Goal: Task Accomplishment & Management: Manage account settings

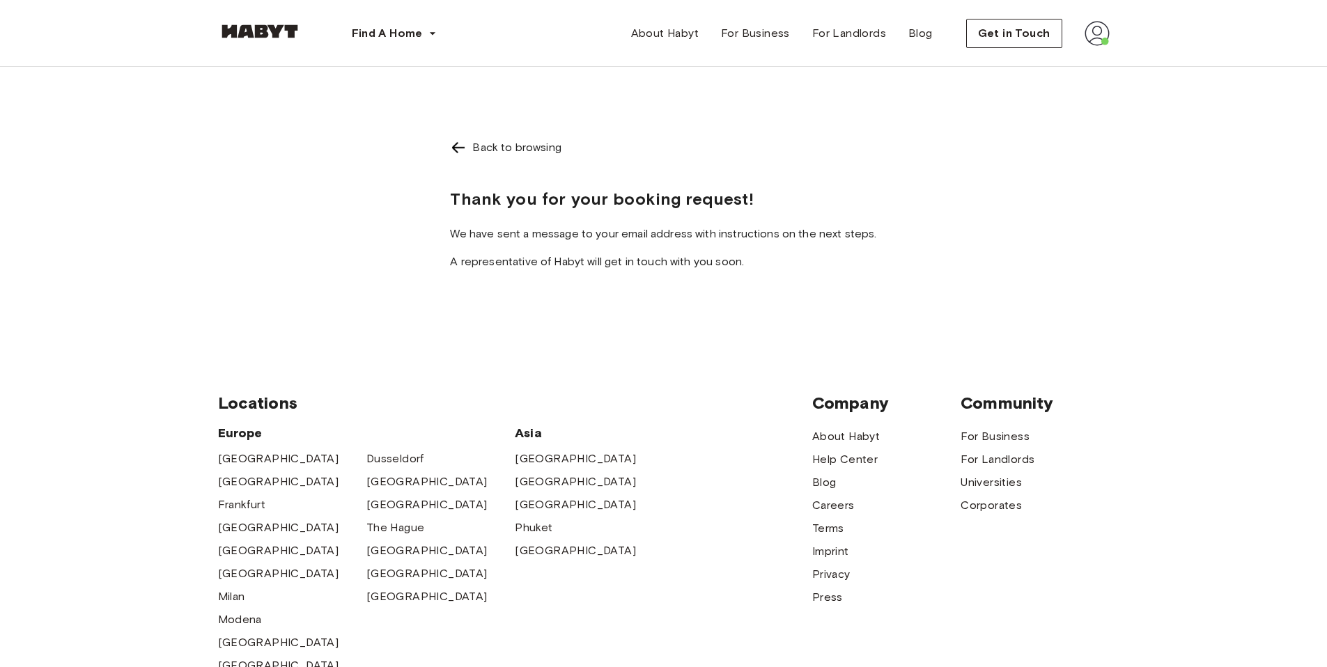
click at [1090, 36] on img at bounding box center [1097, 33] width 25 height 25
click at [1065, 72] on span "Profile" at bounding box center [1054, 65] width 35 height 17
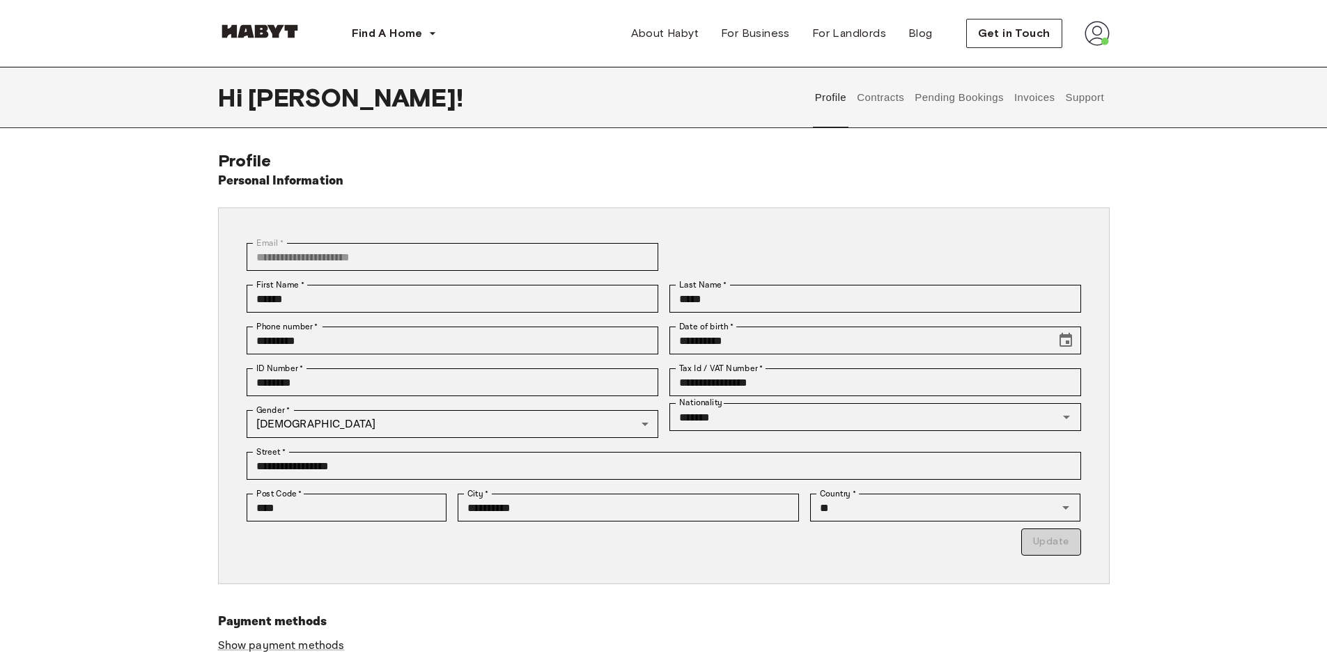
click at [984, 101] on button "Pending Bookings" at bounding box center [959, 97] width 93 height 61
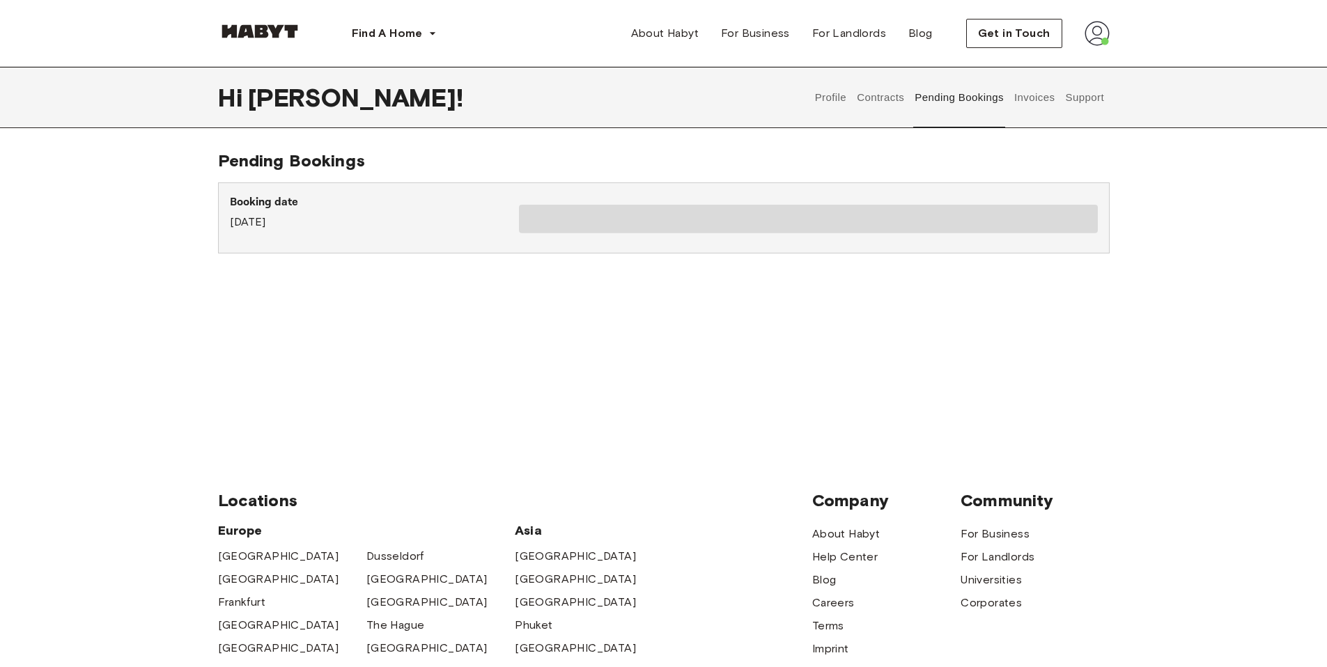
click at [1025, 100] on button "Invoices" at bounding box center [1034, 97] width 44 height 61
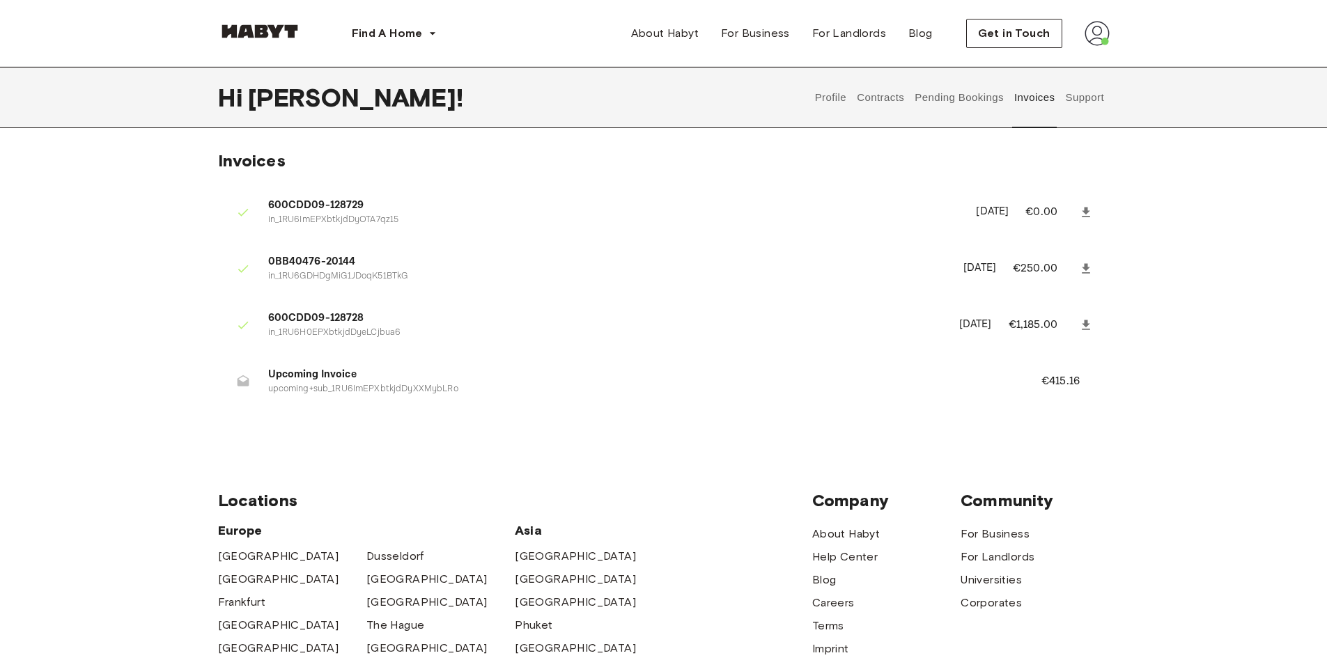
click at [867, 99] on button "Contracts" at bounding box center [881, 97] width 51 height 61
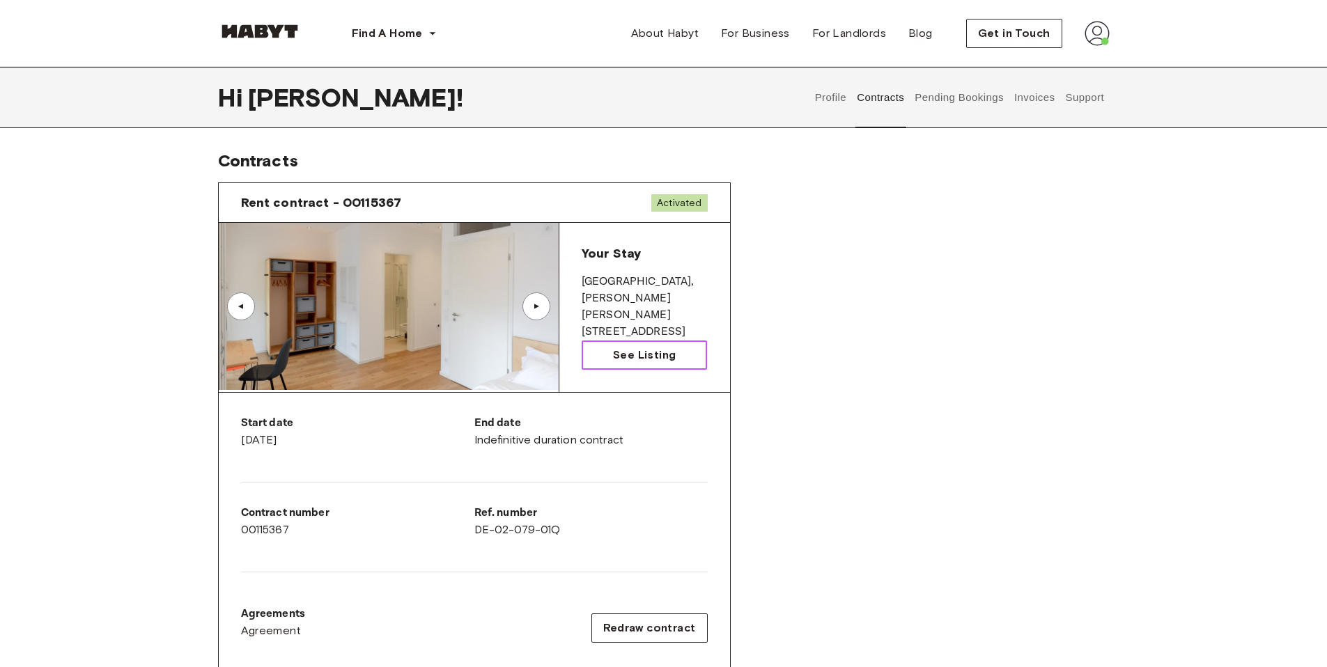
click at [629, 359] on span "See Listing" at bounding box center [644, 355] width 63 height 17
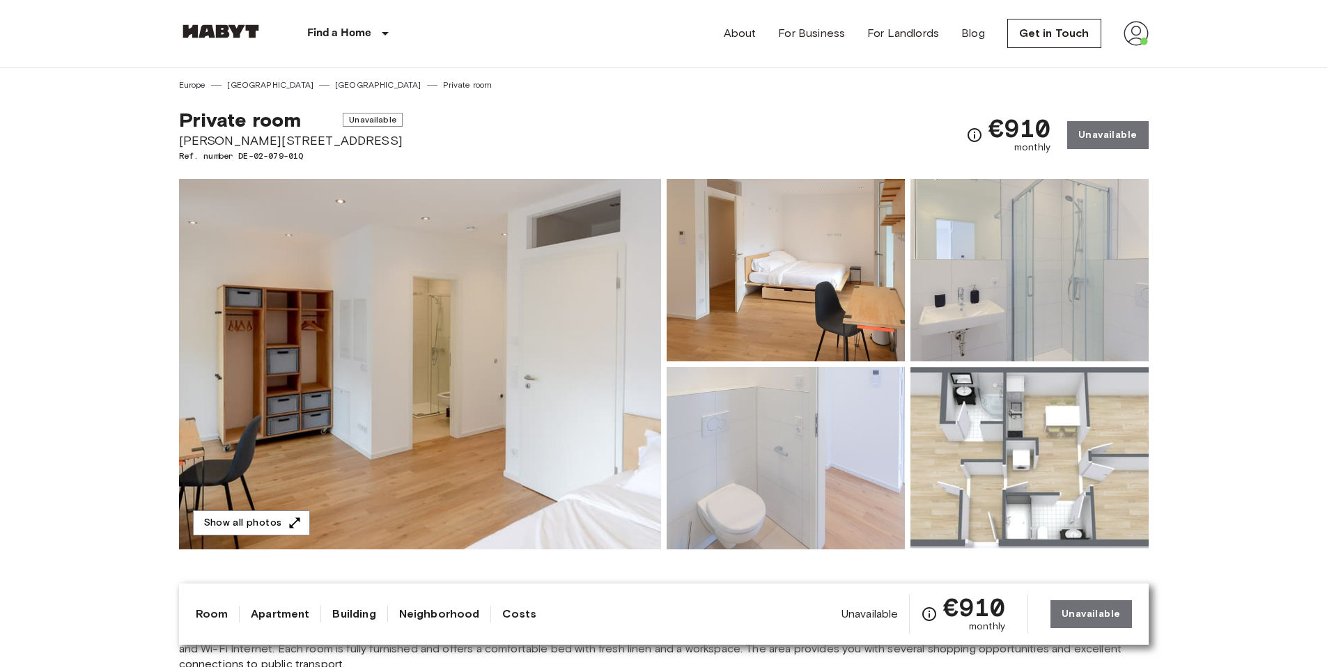
click at [821, 333] on img at bounding box center [786, 270] width 238 height 183
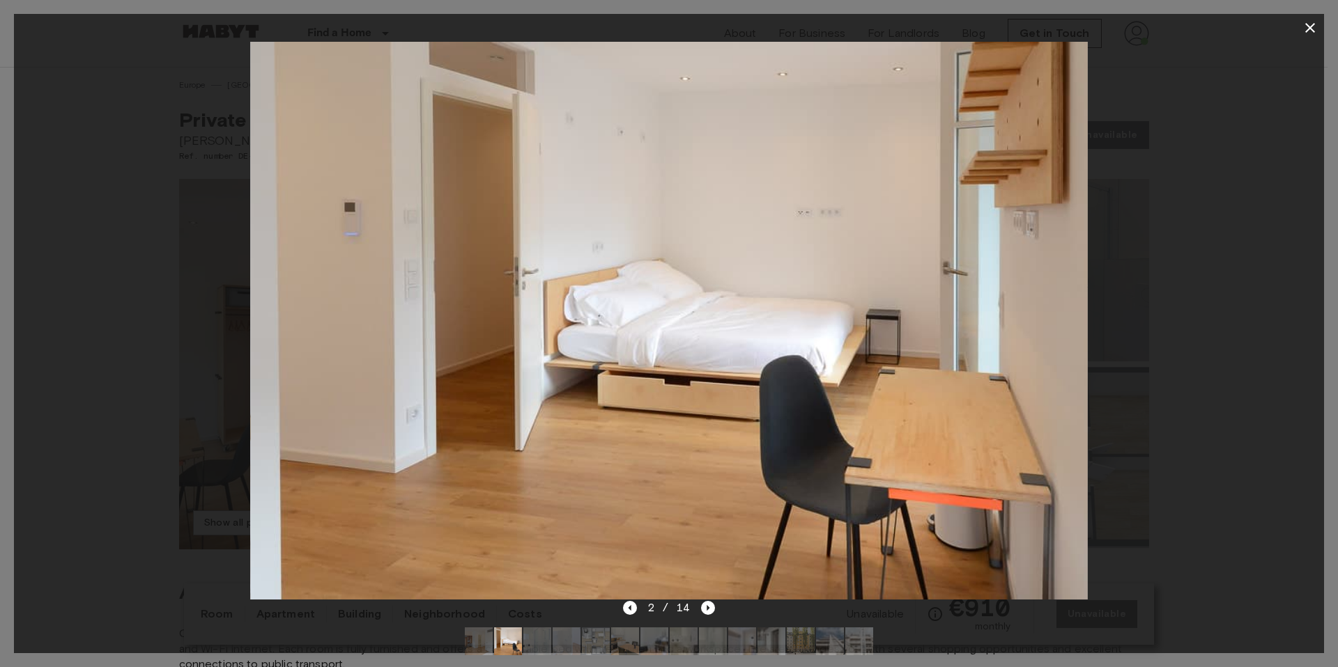
click at [536, 646] on img at bounding box center [537, 642] width 28 height 28
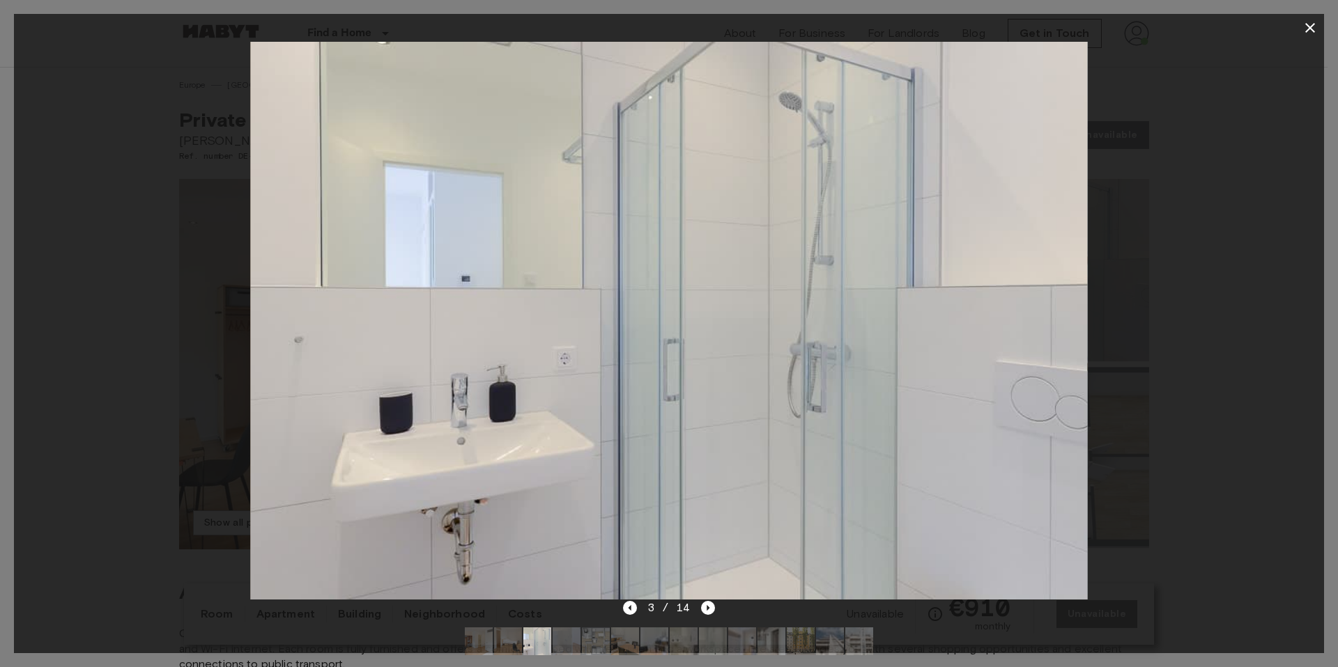
click at [575, 645] on img at bounding box center [566, 642] width 28 height 28
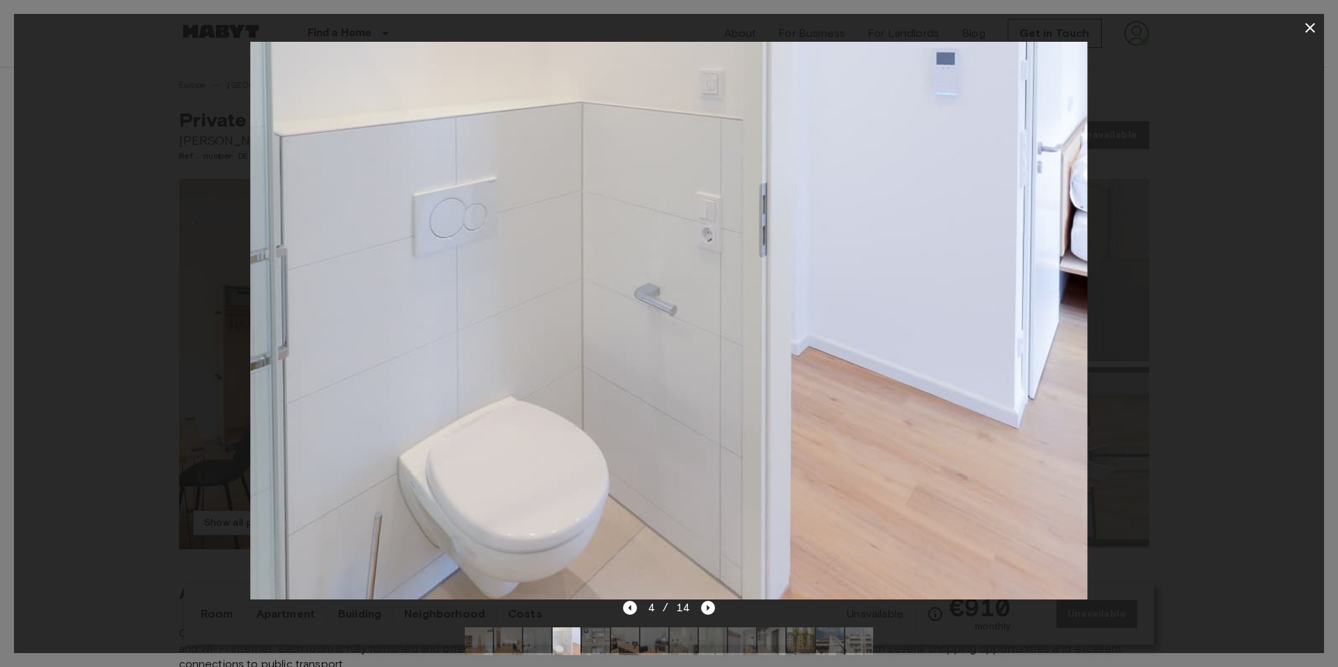
click at [603, 644] on img at bounding box center [596, 642] width 28 height 28
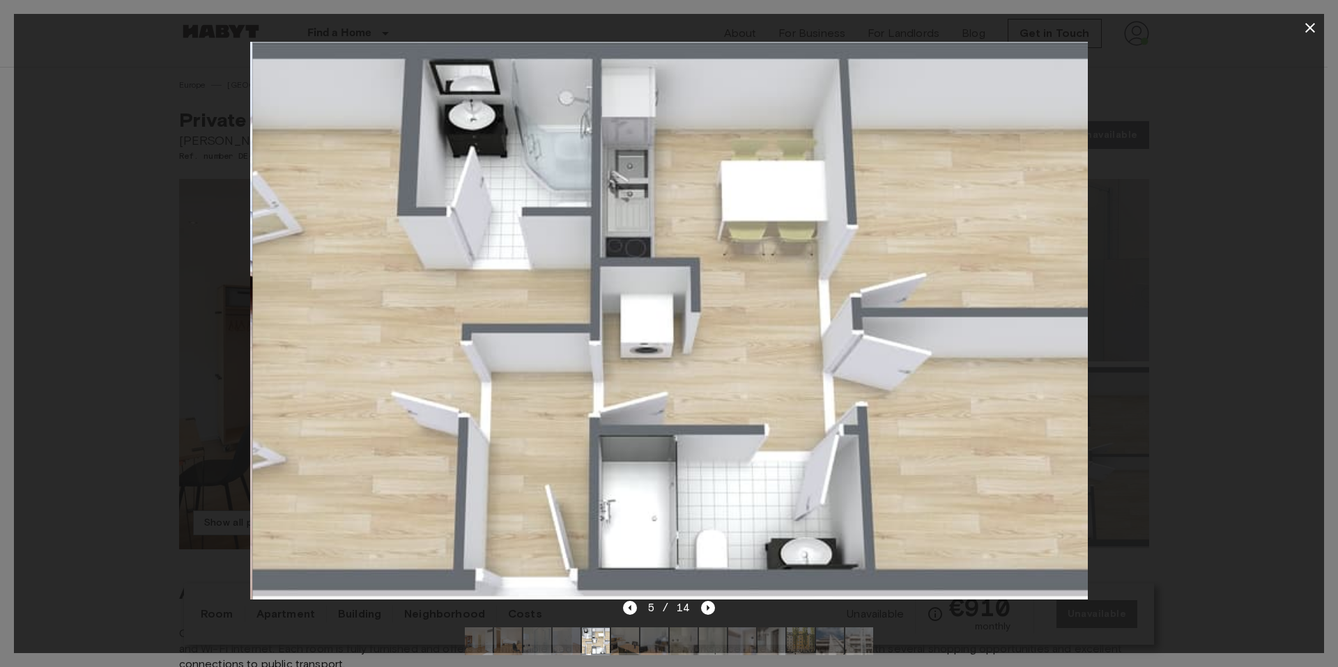
click at [613, 645] on img at bounding box center [625, 642] width 28 height 28
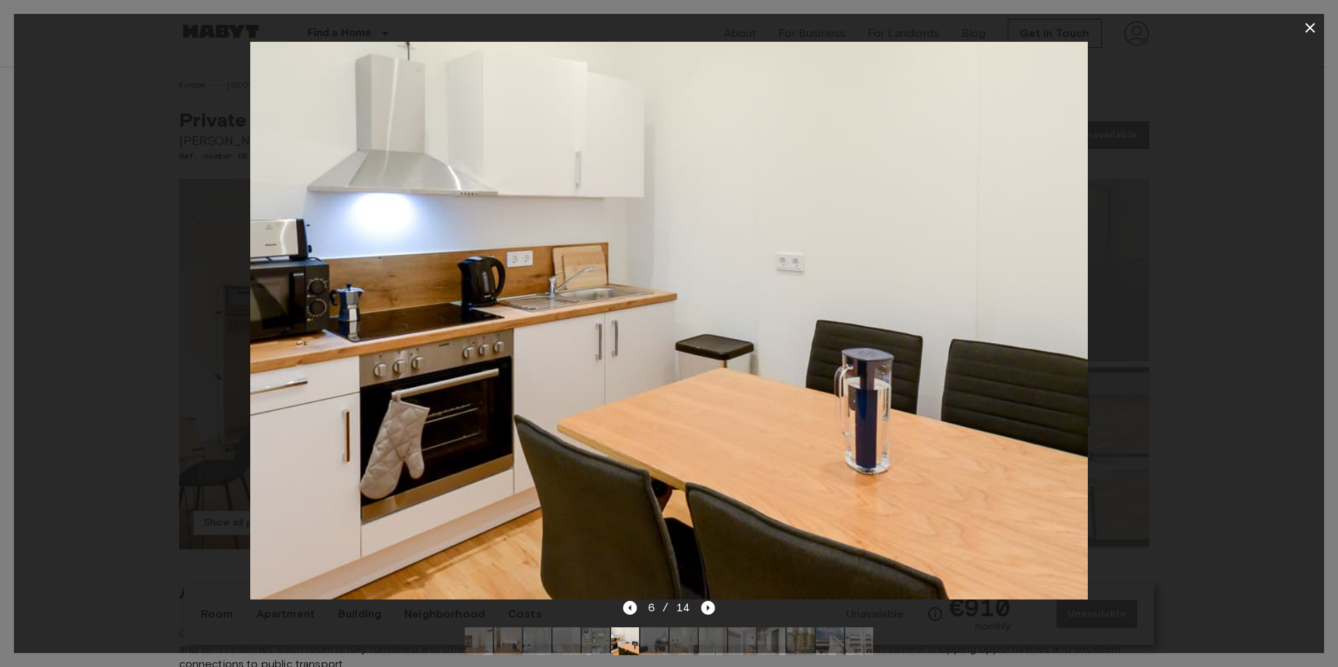
click at [651, 644] on img at bounding box center [654, 642] width 28 height 28
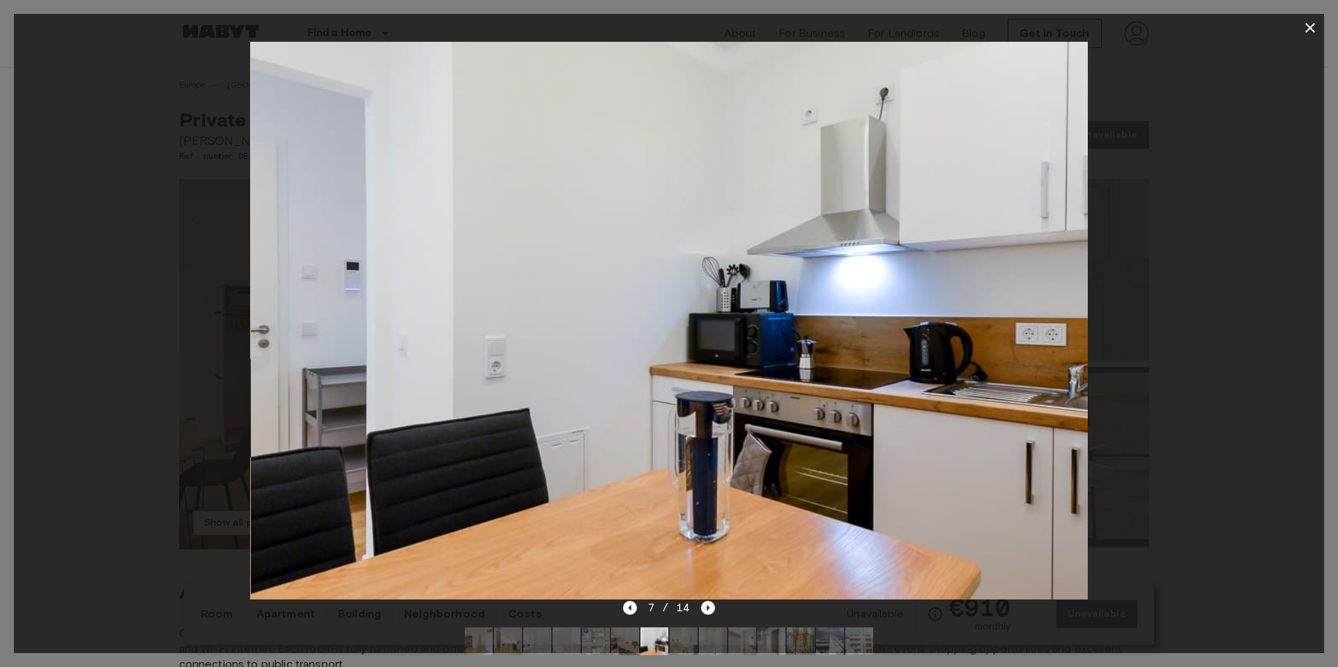
click at [684, 645] on img at bounding box center [684, 642] width 28 height 28
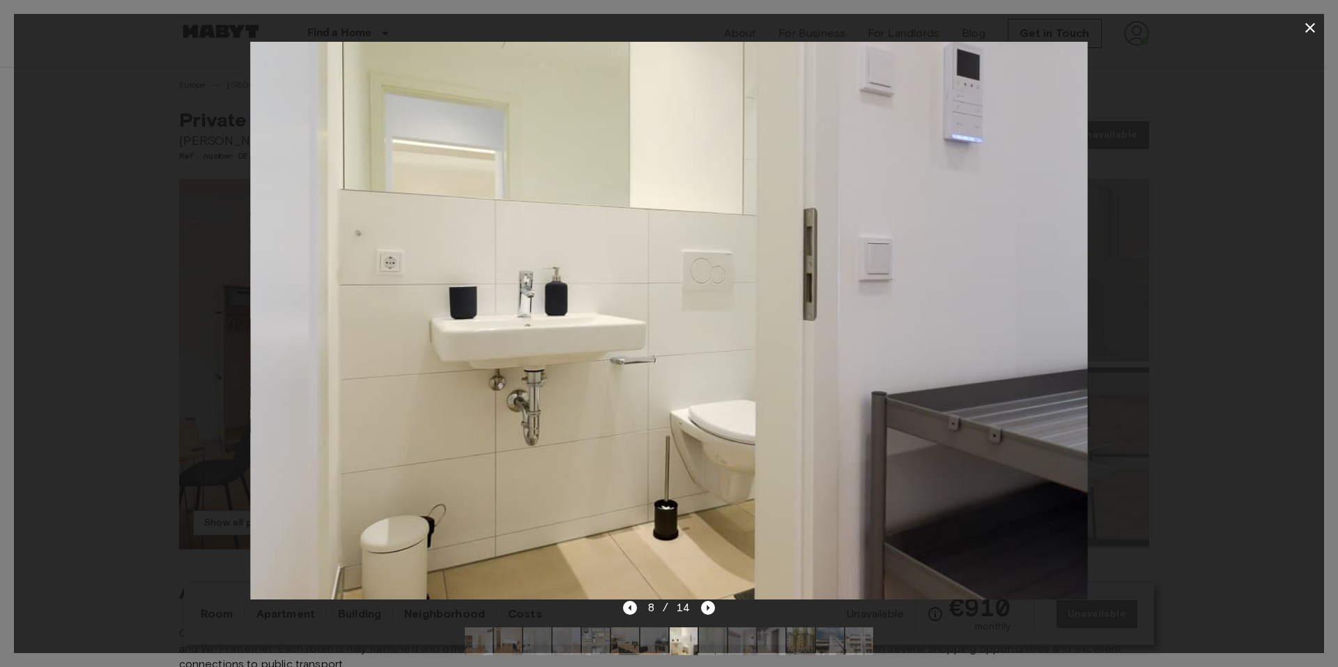
click at [714, 644] on img at bounding box center [713, 642] width 28 height 28
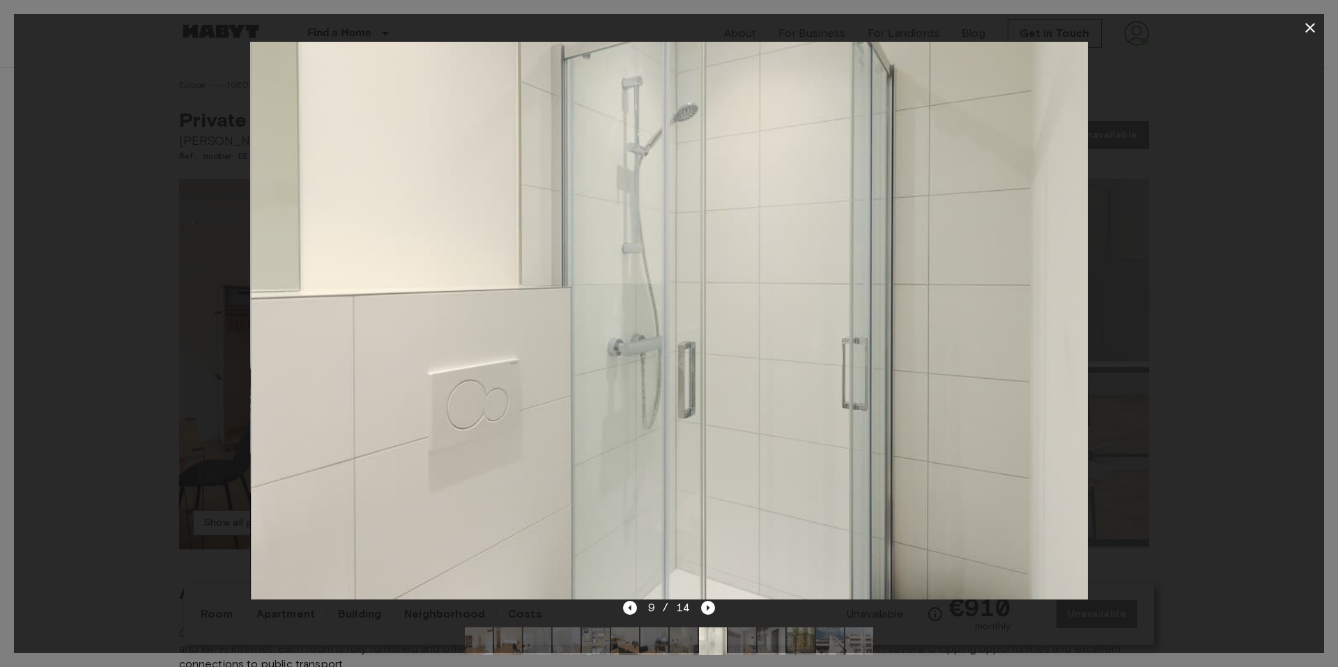
click at [737, 644] on img at bounding box center [742, 642] width 28 height 28
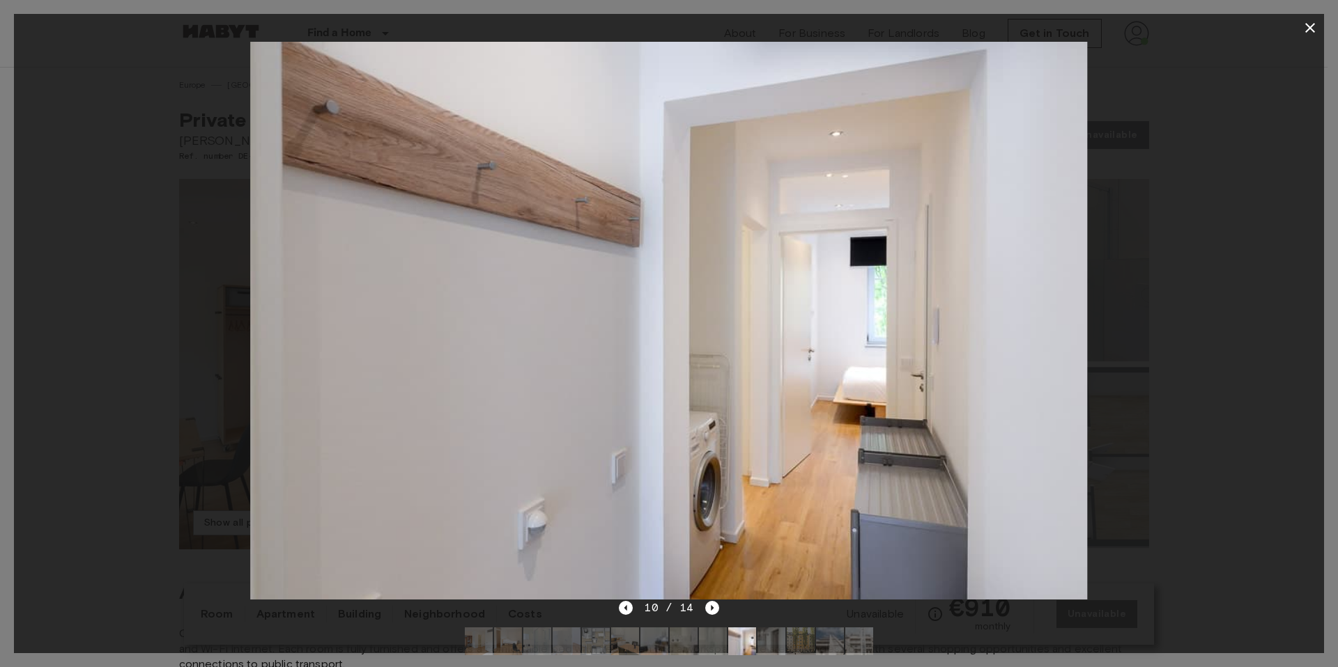
click at [773, 645] on img at bounding box center [771, 642] width 28 height 28
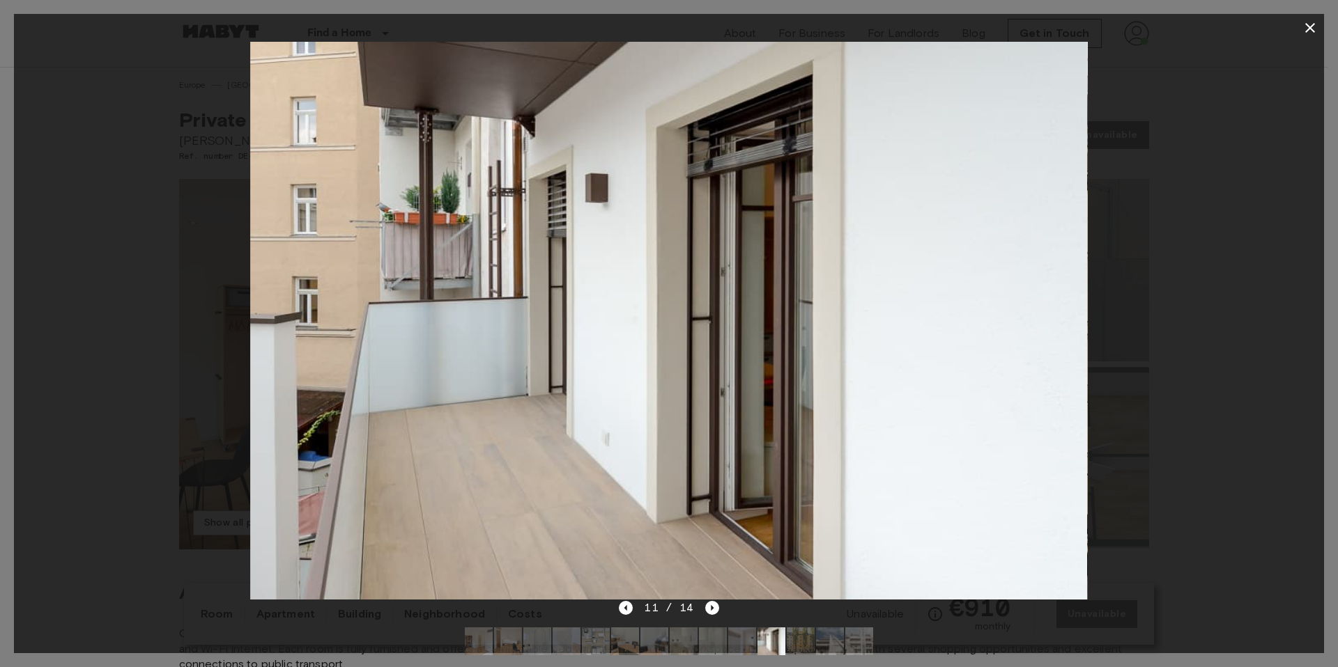
click at [795, 646] on img at bounding box center [801, 642] width 28 height 28
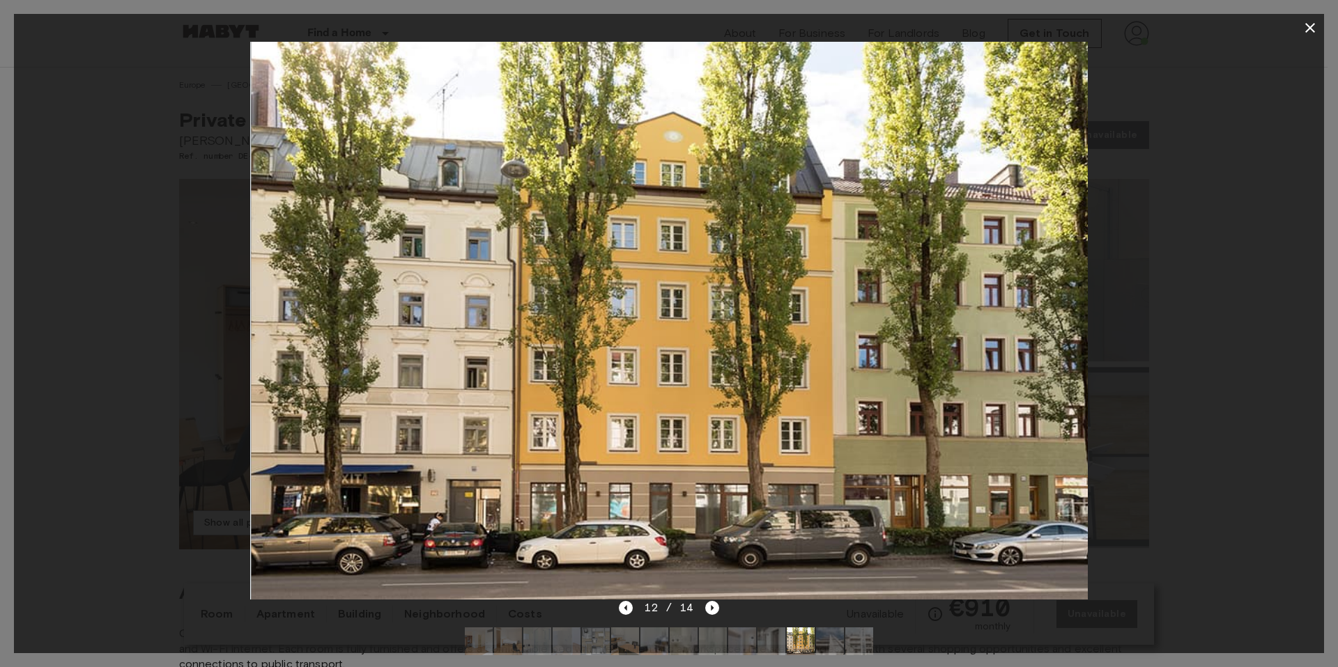
click at [828, 647] on img at bounding box center [830, 642] width 28 height 28
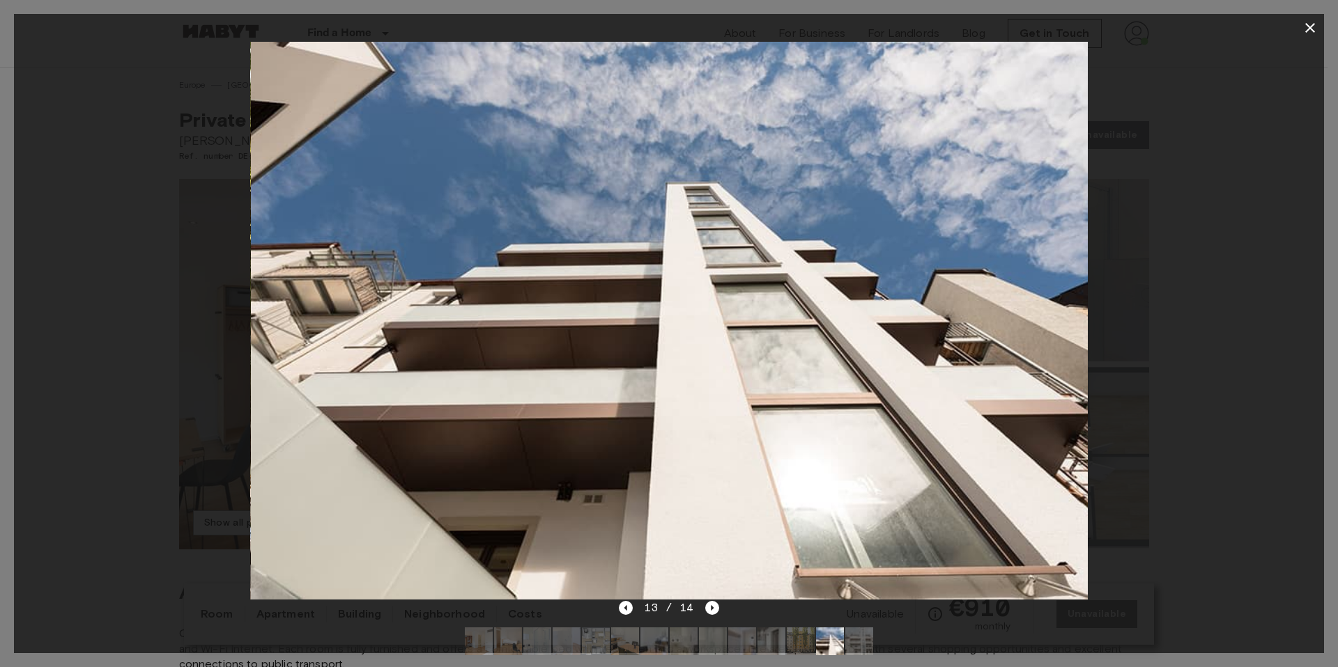
click at [851, 643] on img at bounding box center [859, 642] width 28 height 28
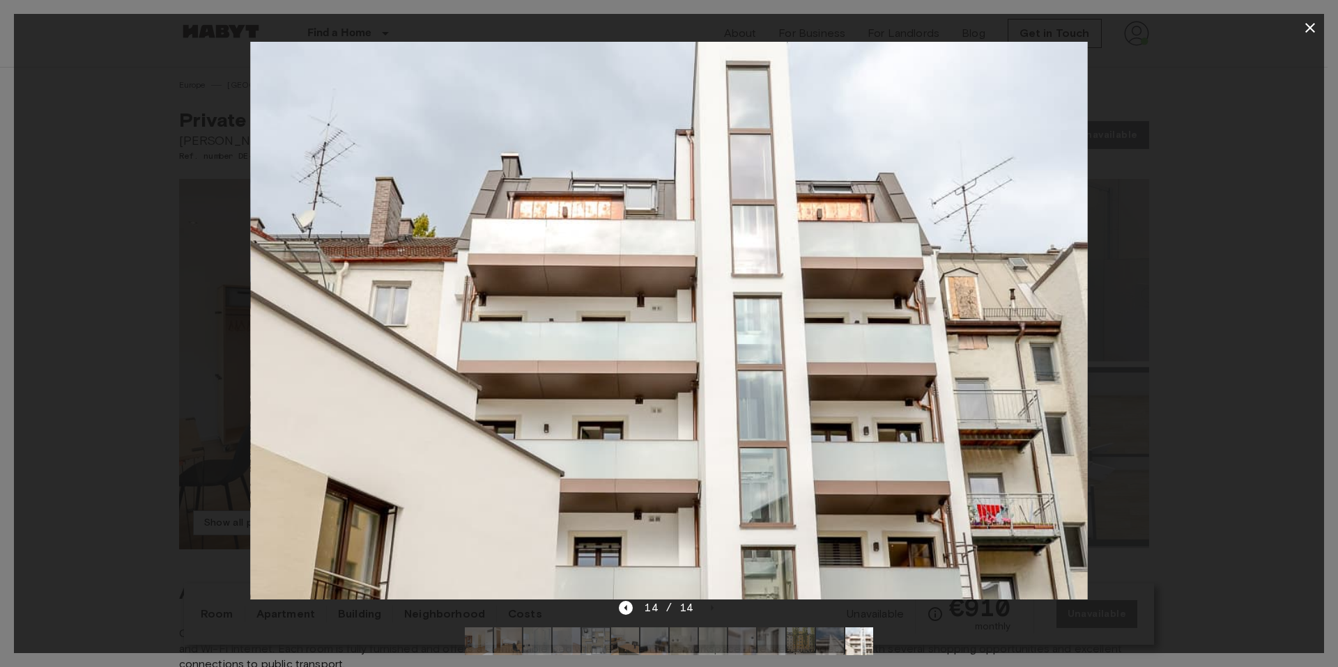
click at [476, 636] on img at bounding box center [479, 642] width 28 height 28
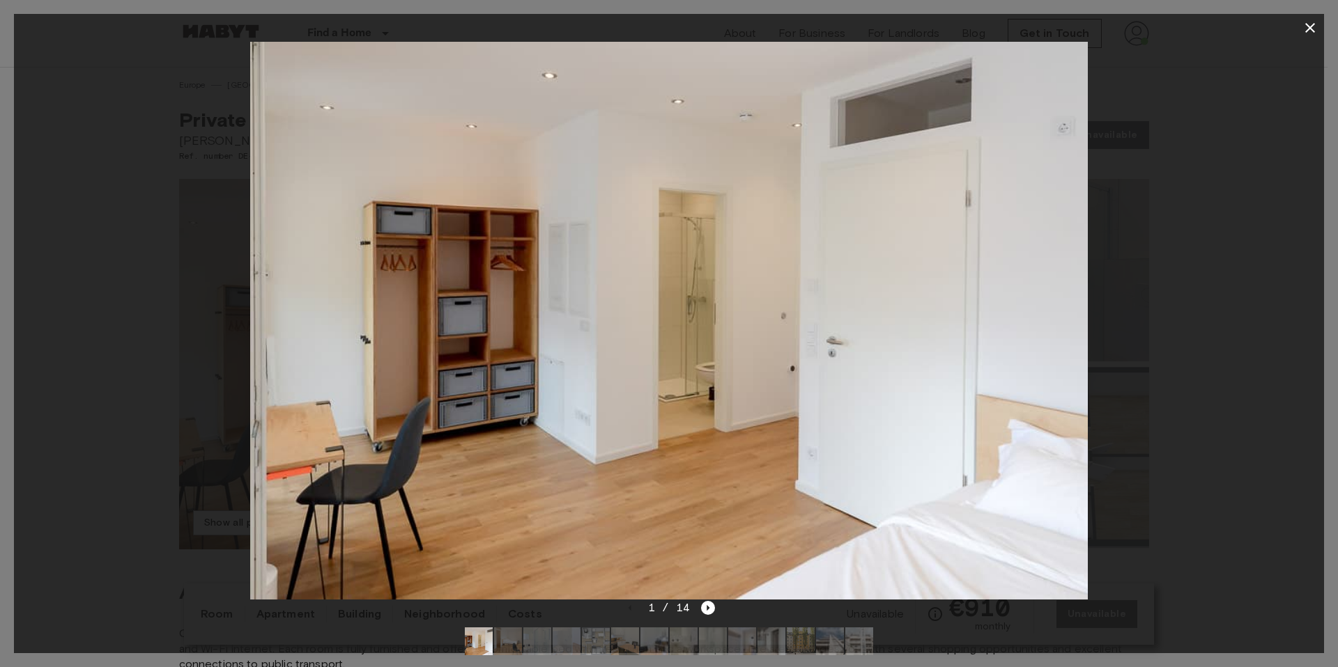
click at [1310, 26] on icon "button" at bounding box center [1309, 28] width 17 height 17
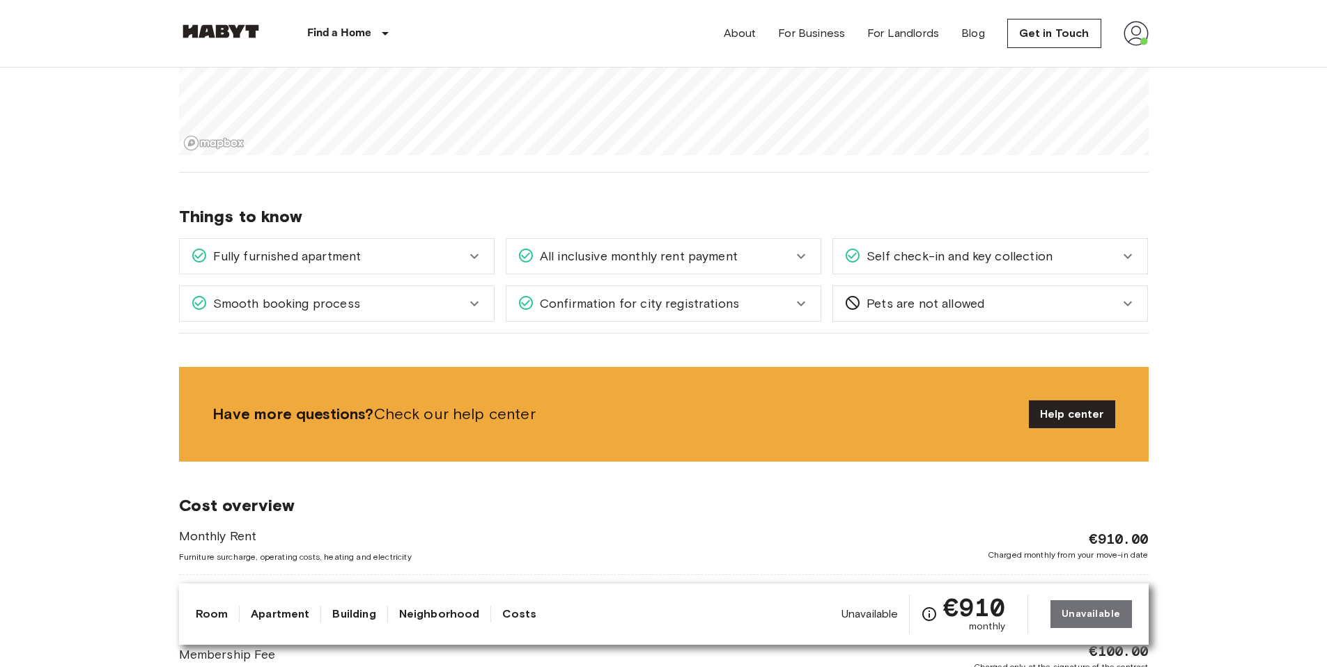
scroll to position [1625, 0]
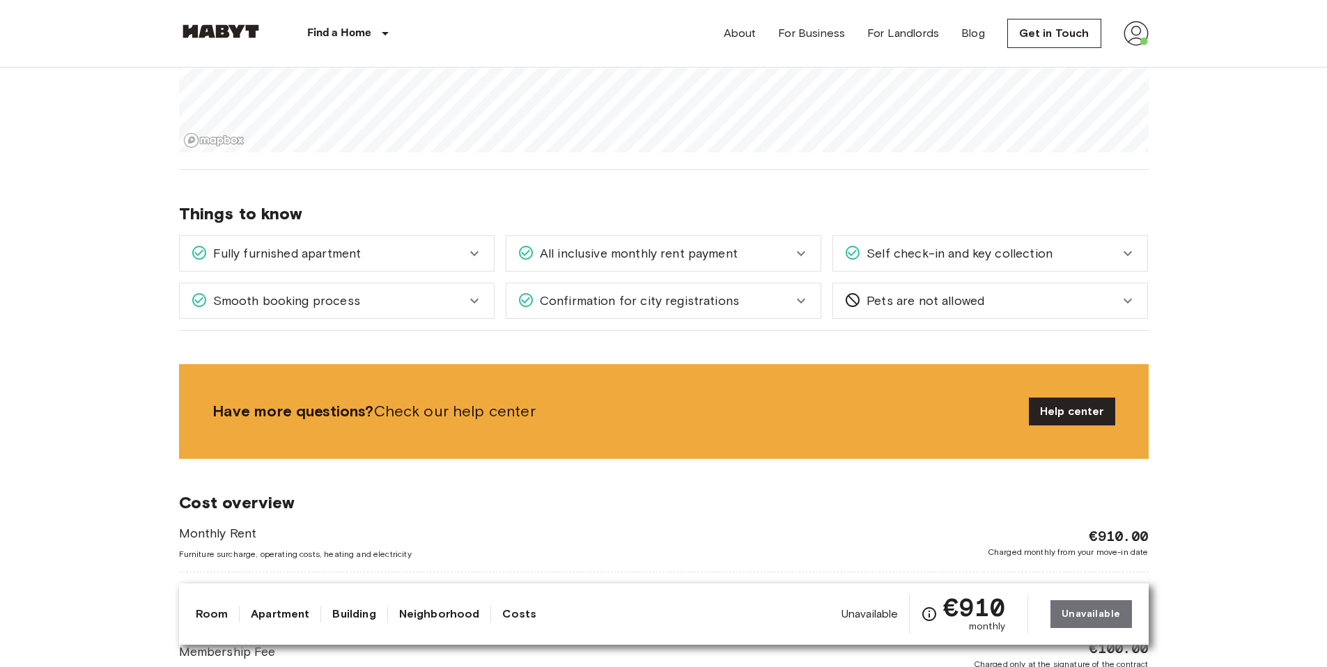
click at [468, 258] on icon at bounding box center [474, 253] width 17 height 17
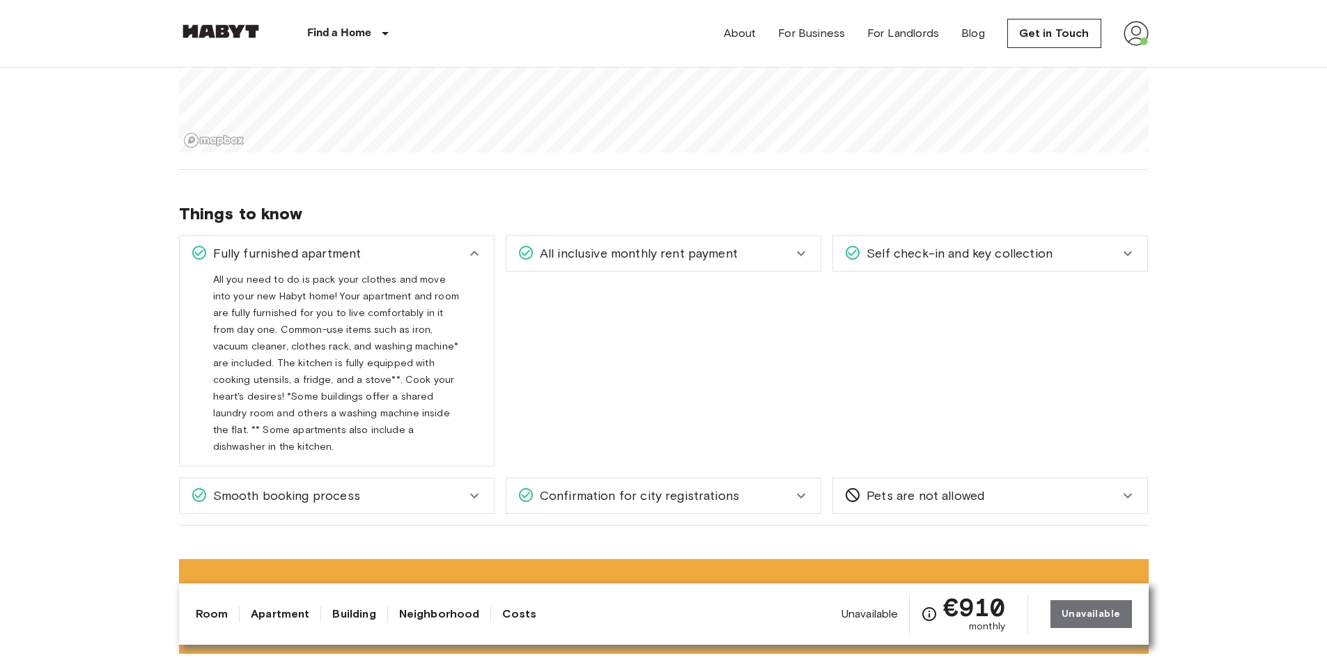
click at [468, 258] on icon at bounding box center [474, 253] width 17 height 17
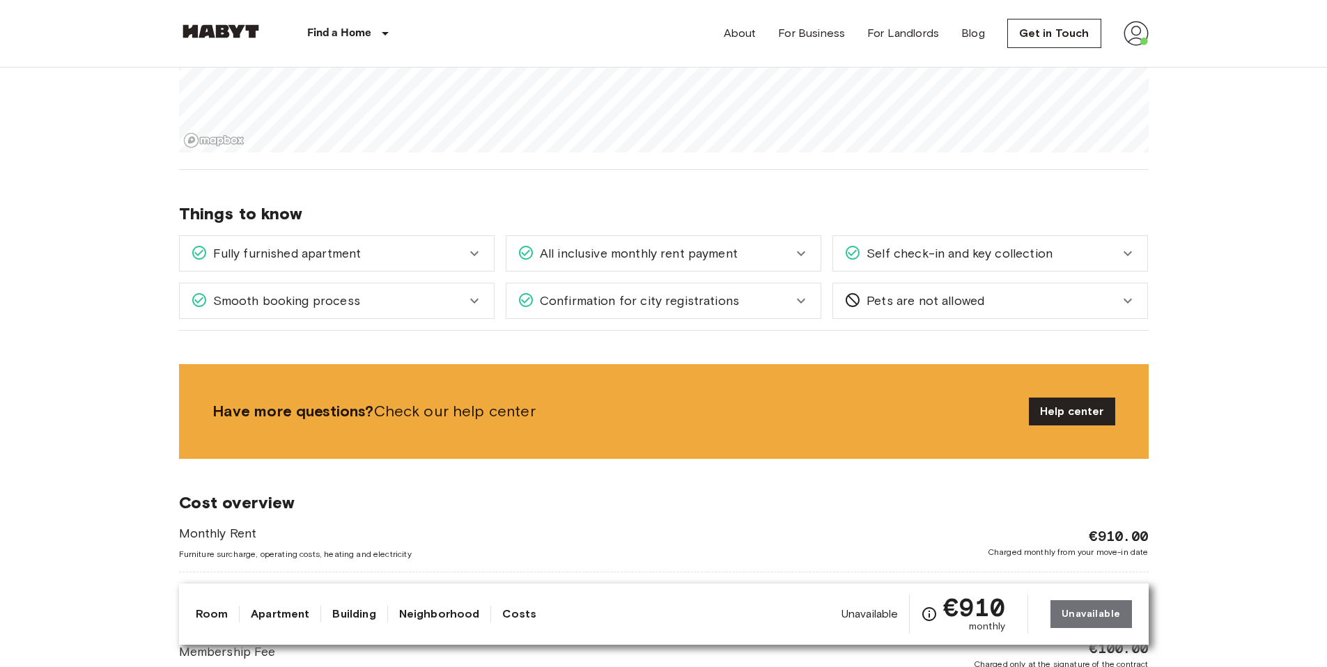
click at [469, 309] on icon at bounding box center [474, 301] width 17 height 17
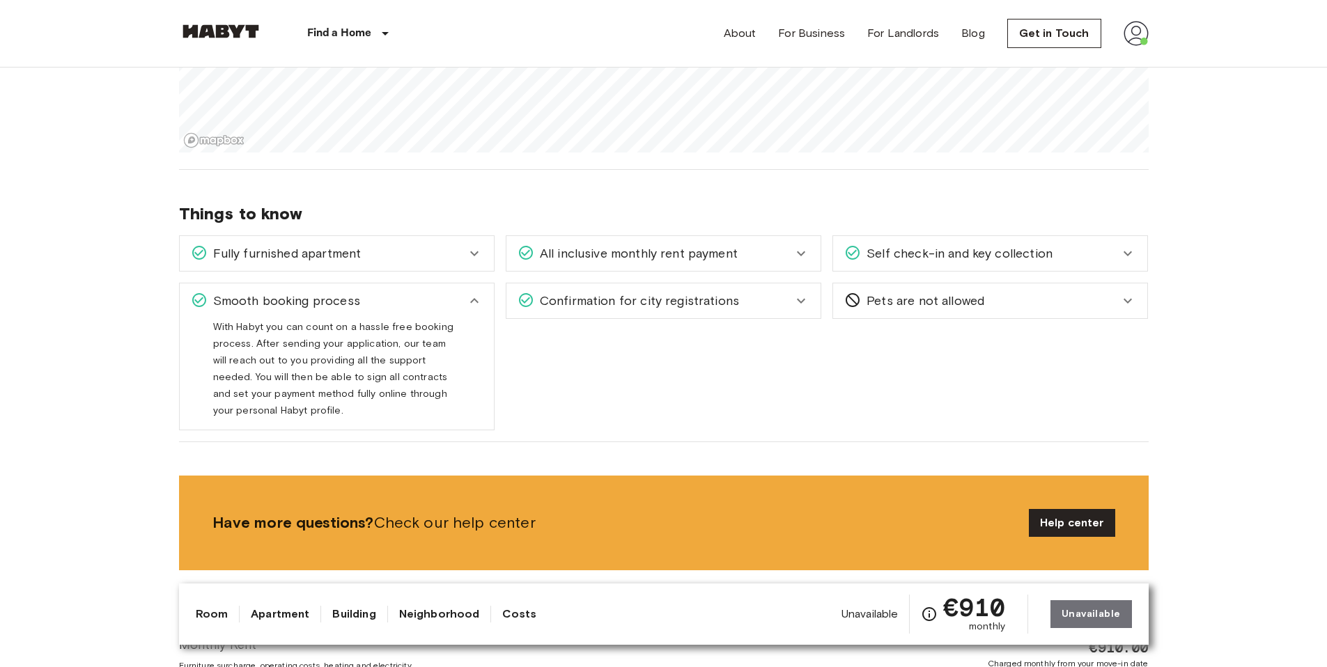
click at [469, 309] on icon at bounding box center [474, 301] width 17 height 17
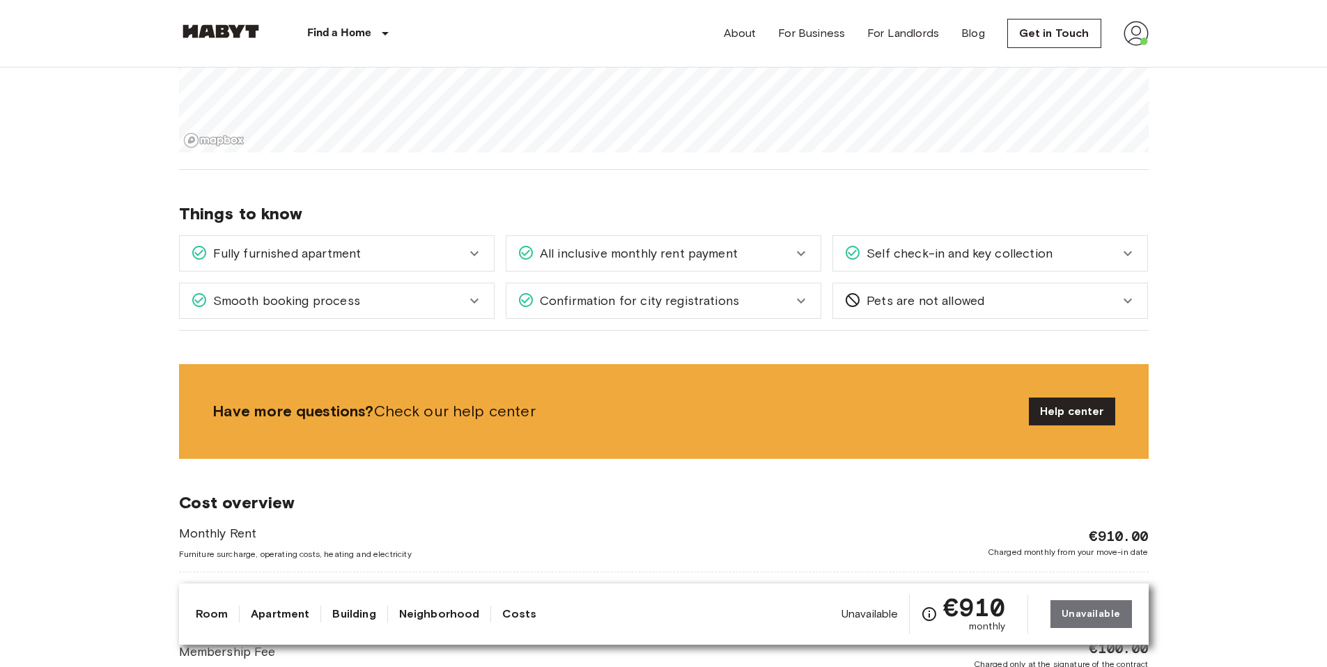
click at [582, 270] on div "All inclusive monthly rent payment" at bounding box center [664, 253] width 314 height 35
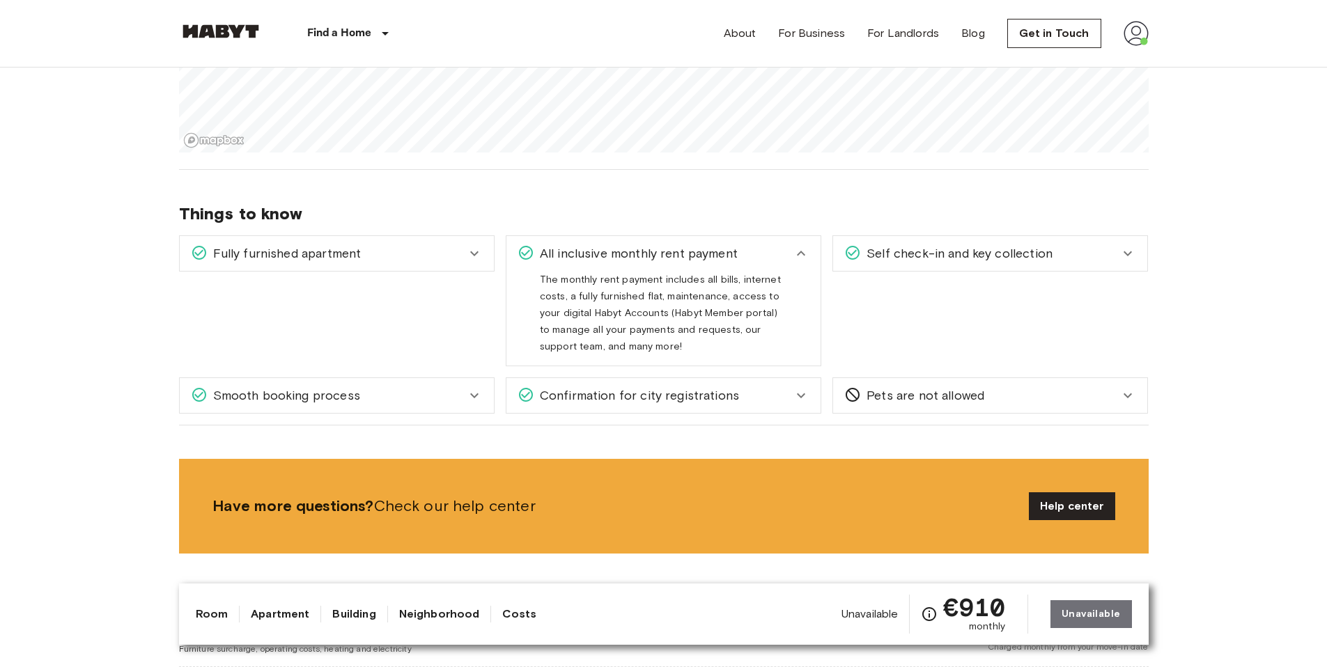
click at [642, 269] on div "All inclusive monthly rent payment" at bounding box center [664, 253] width 314 height 35
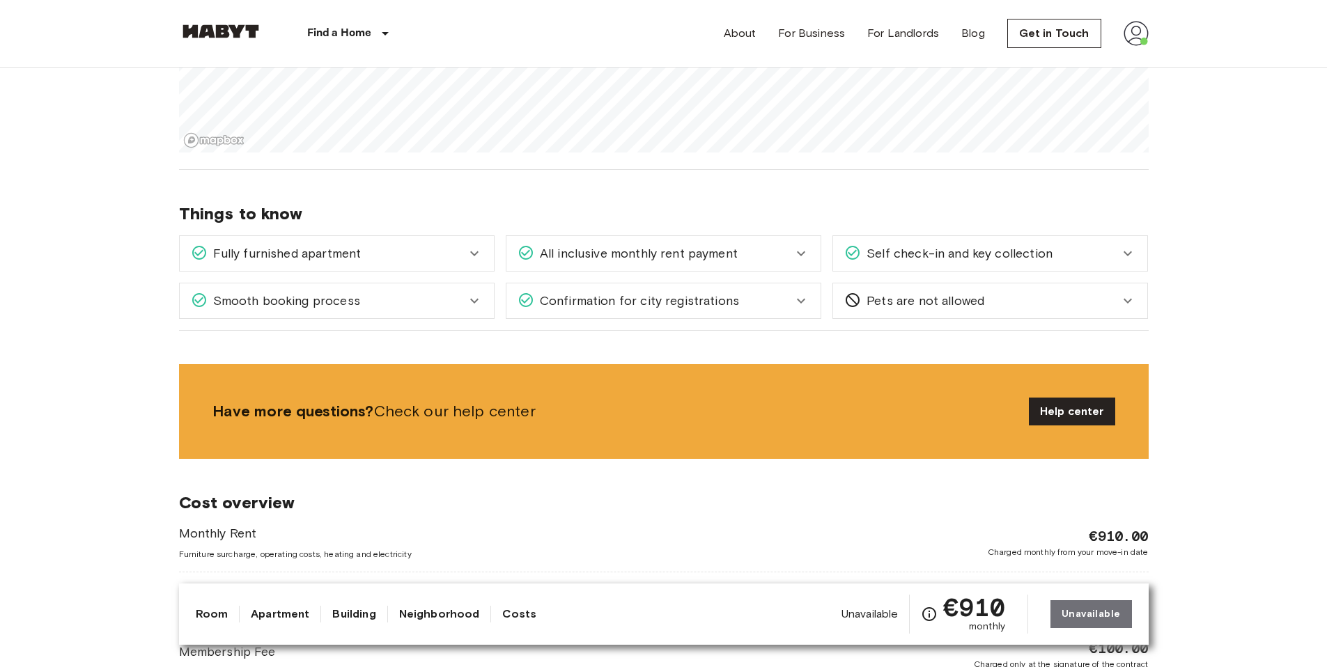
click at [874, 263] on div "Self check-in and key collection" at bounding box center [990, 253] width 314 height 35
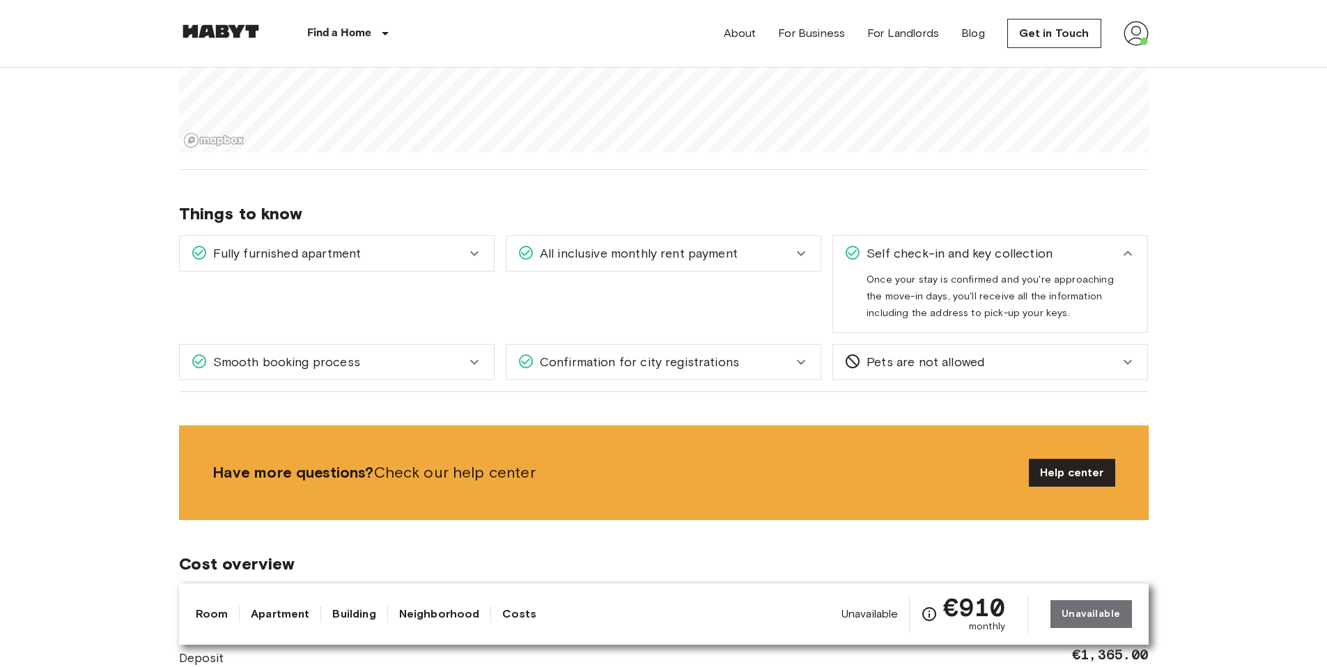
click at [885, 263] on div "Self check-in and key collection" at bounding box center [990, 253] width 314 height 35
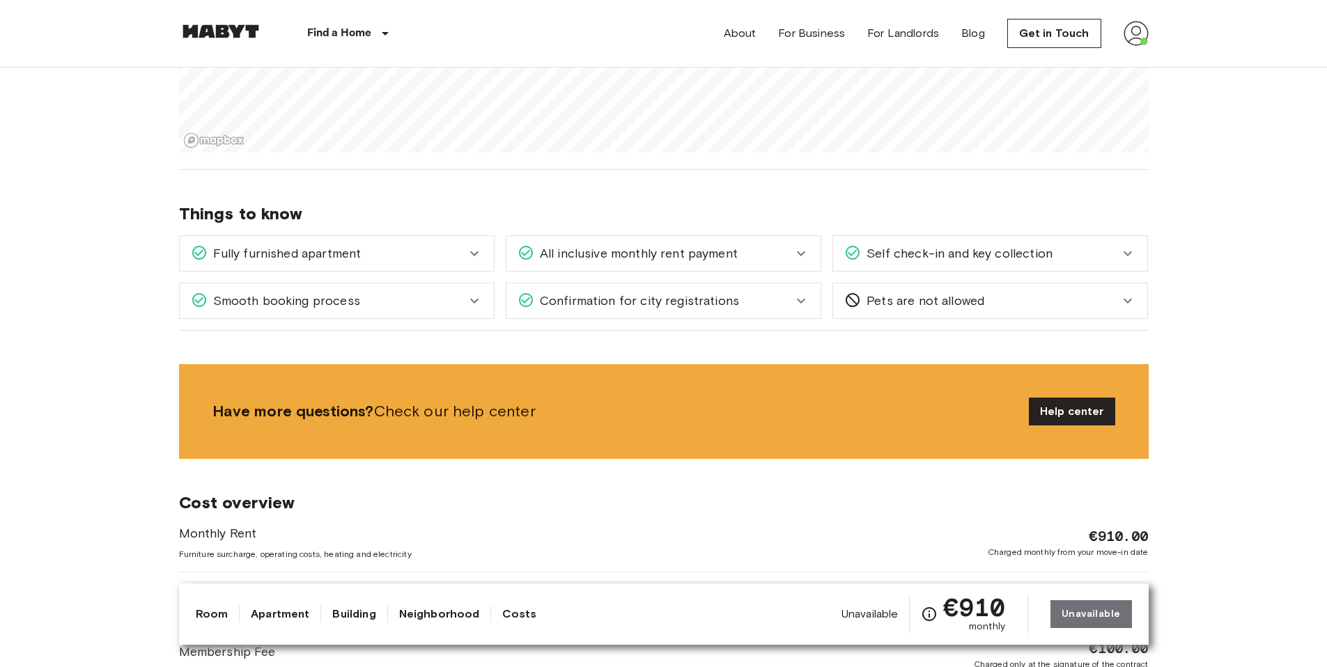
click at [708, 306] on span "Confirmation for city registrations" at bounding box center [636, 301] width 205 height 18
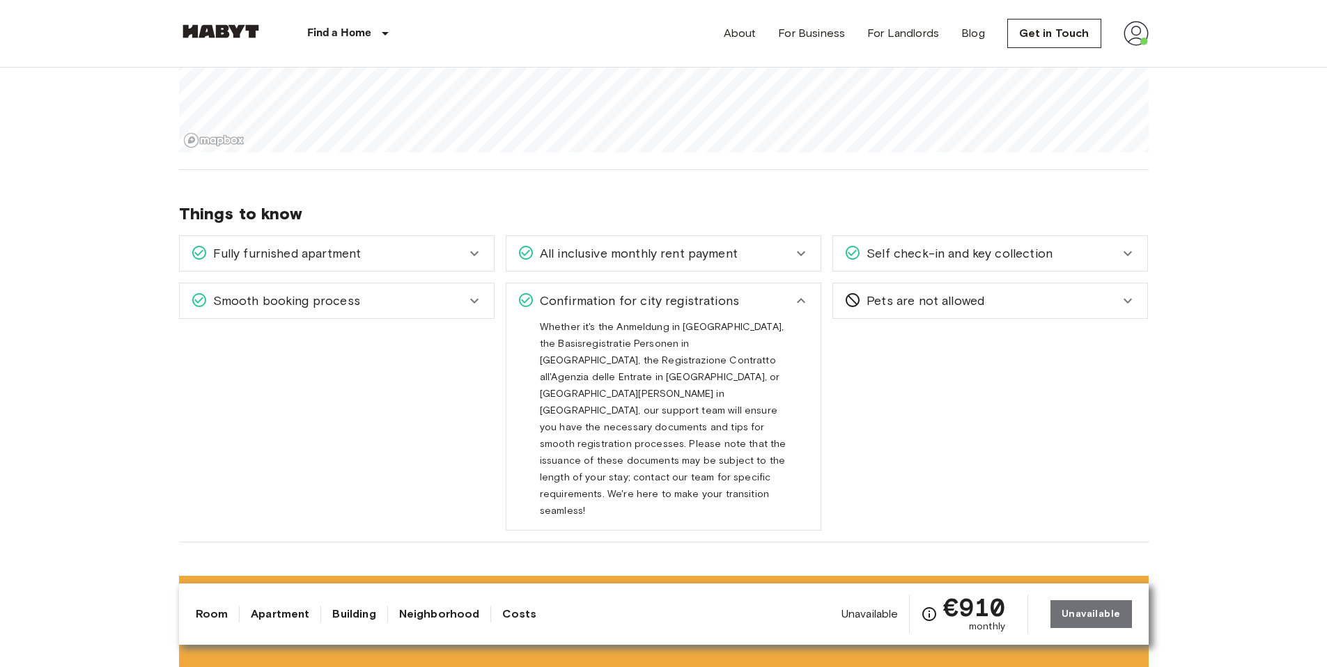
click at [709, 306] on span "Confirmation for city registrations" at bounding box center [636, 301] width 205 height 18
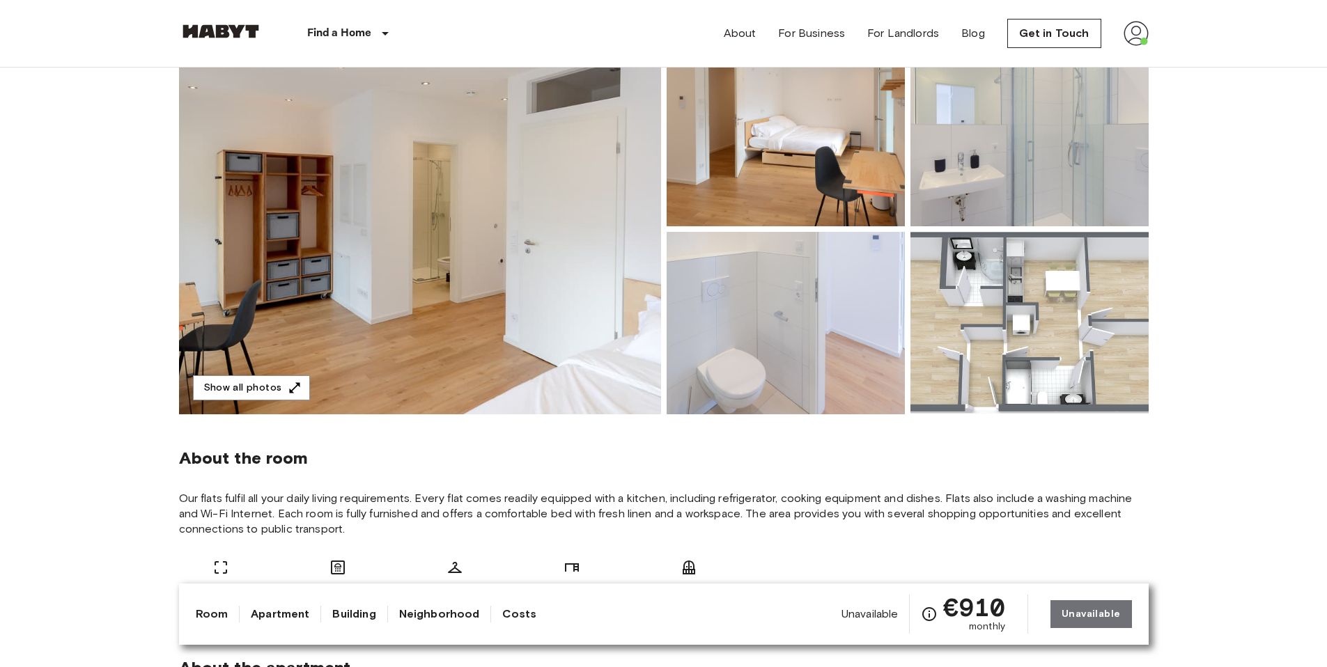
scroll to position [0, 0]
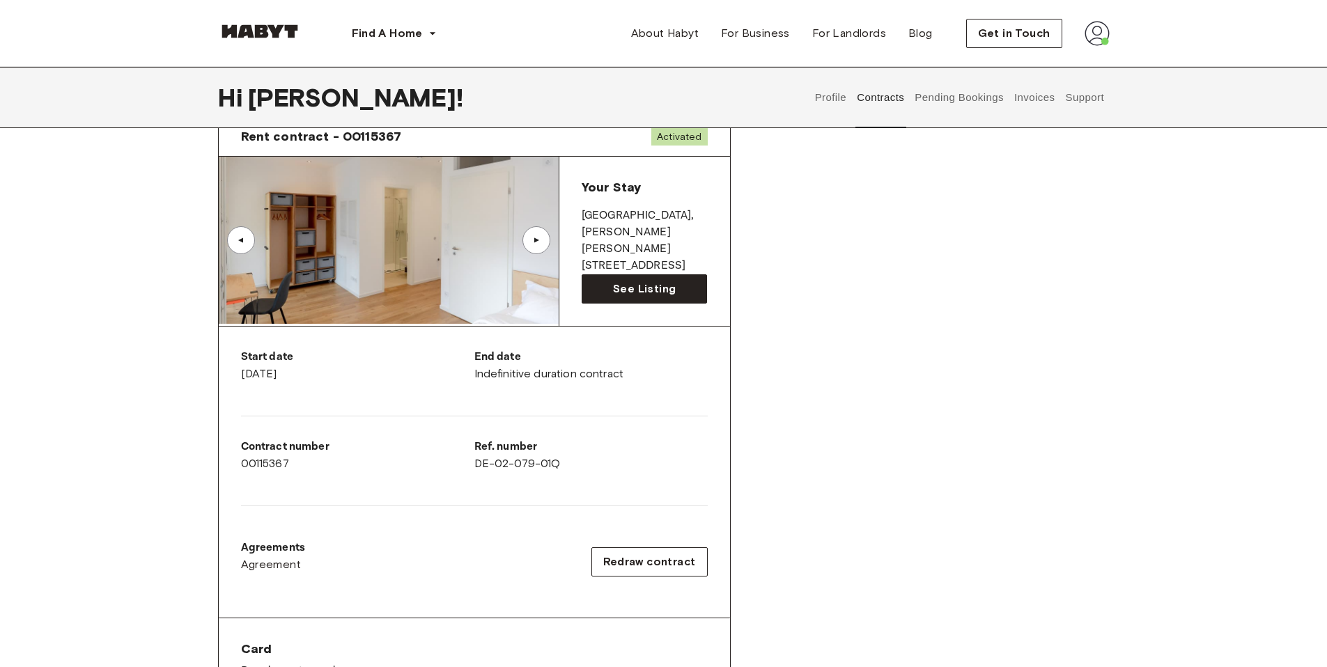
scroll to position [8, 0]
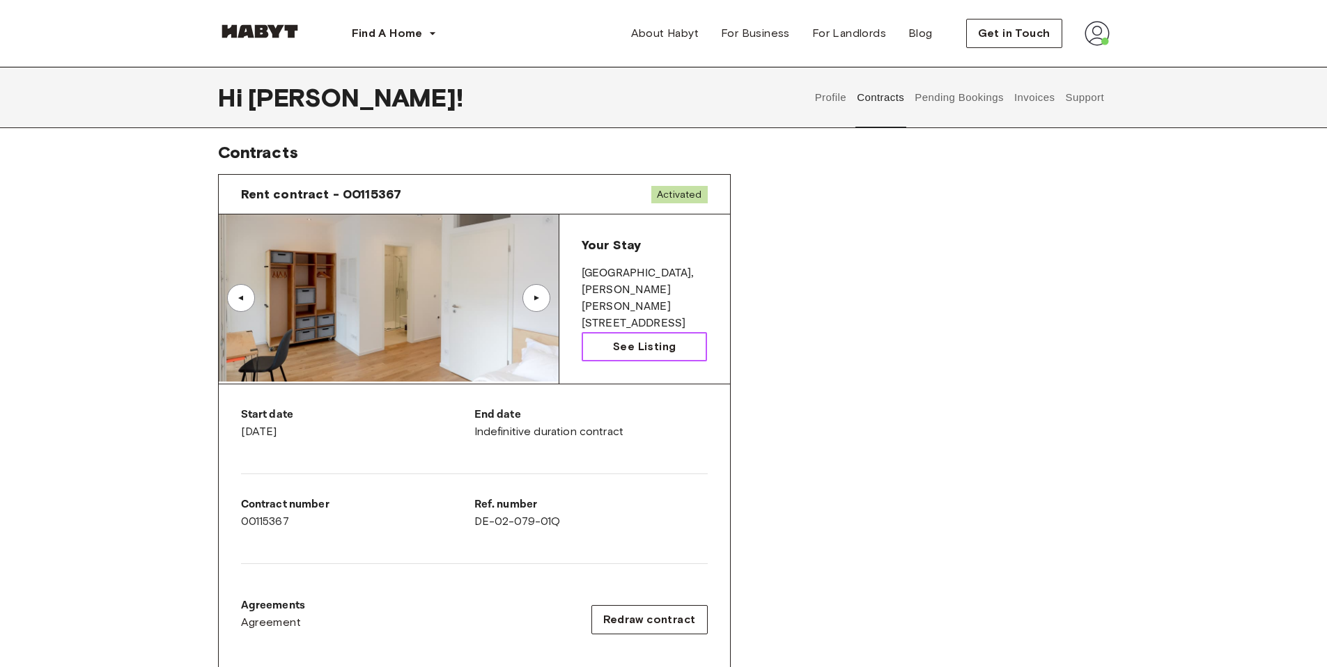
click at [660, 358] on link "See Listing" at bounding box center [645, 346] width 126 height 29
click at [541, 292] on div "▲" at bounding box center [537, 298] width 28 height 28
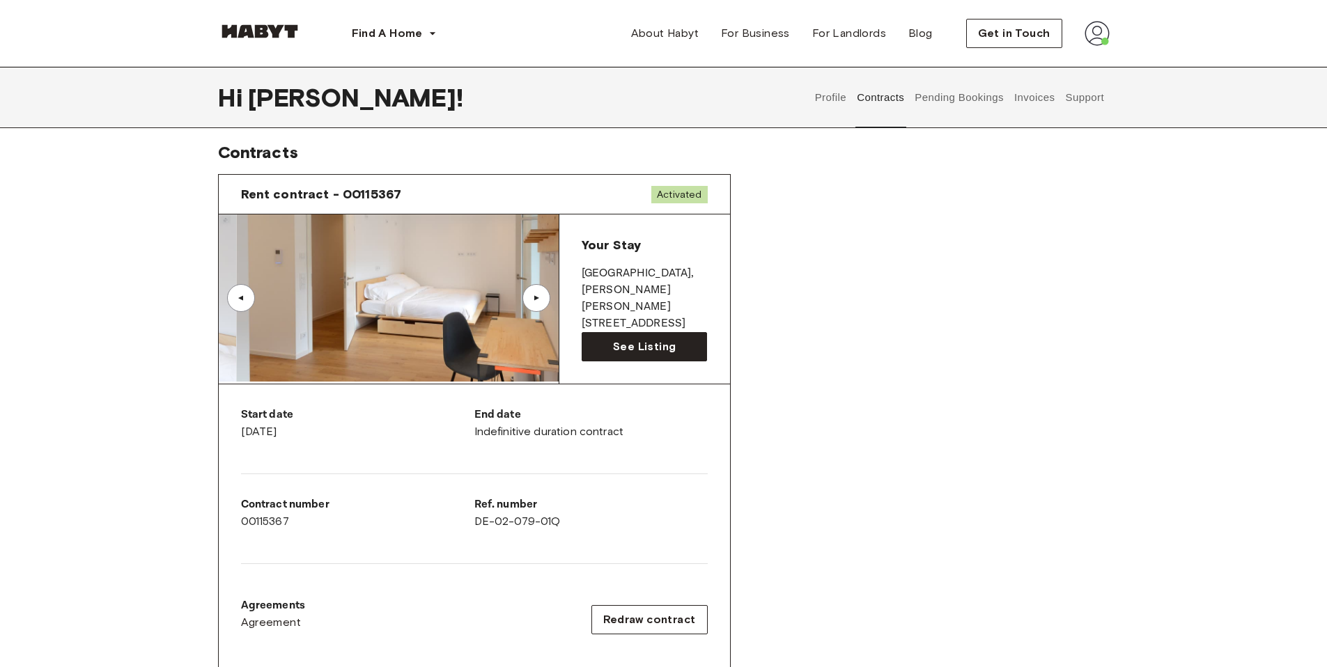
click at [541, 292] on div "▲" at bounding box center [537, 298] width 28 height 28
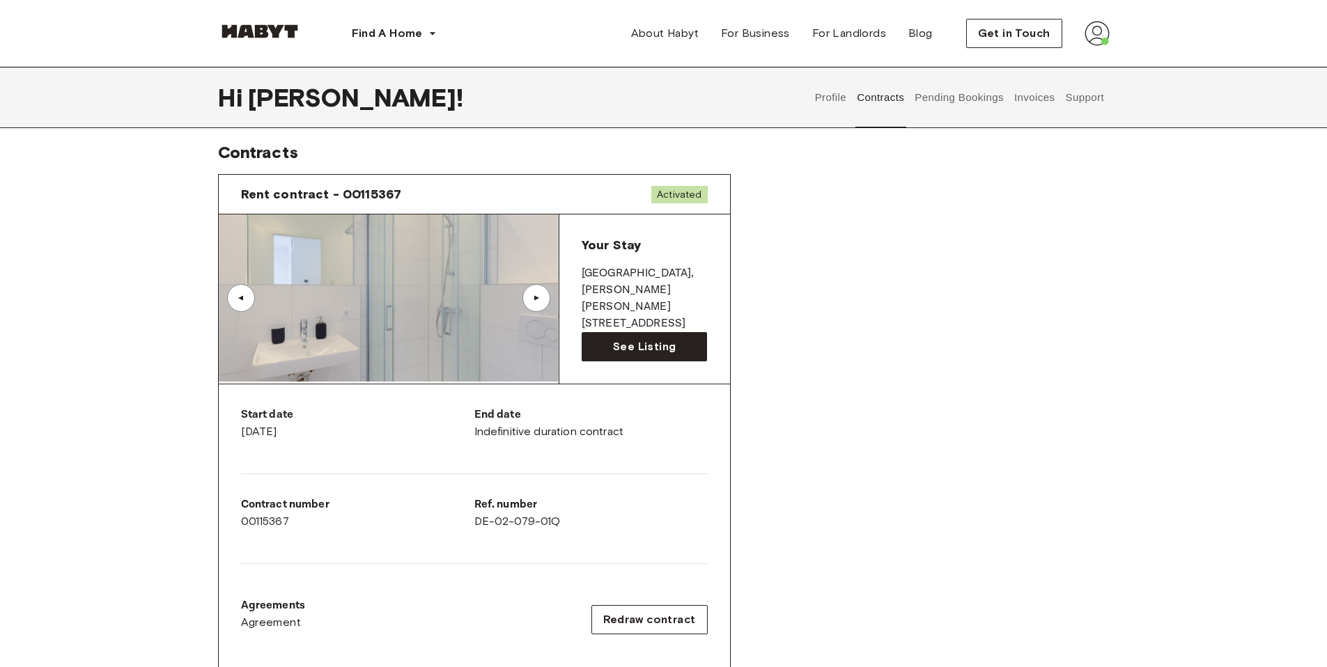
click at [249, 301] on div "▲" at bounding box center [241, 298] width 28 height 28
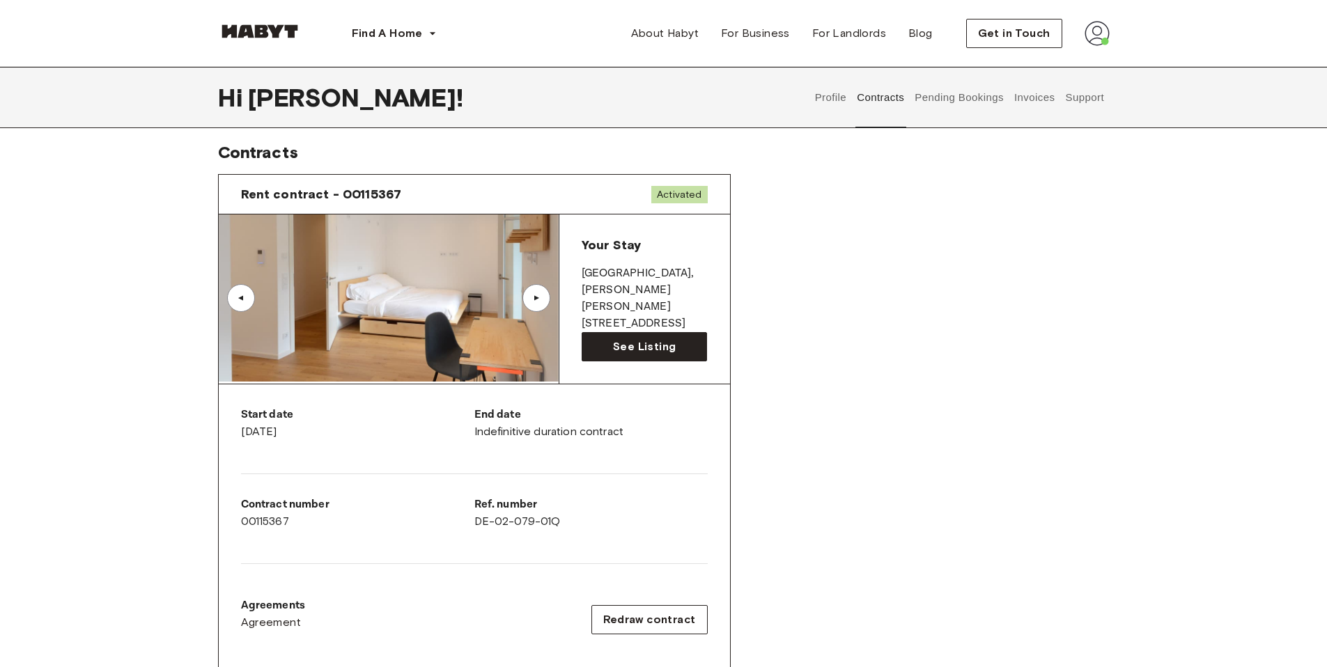
click at [535, 301] on div "▲" at bounding box center [536, 298] width 14 height 8
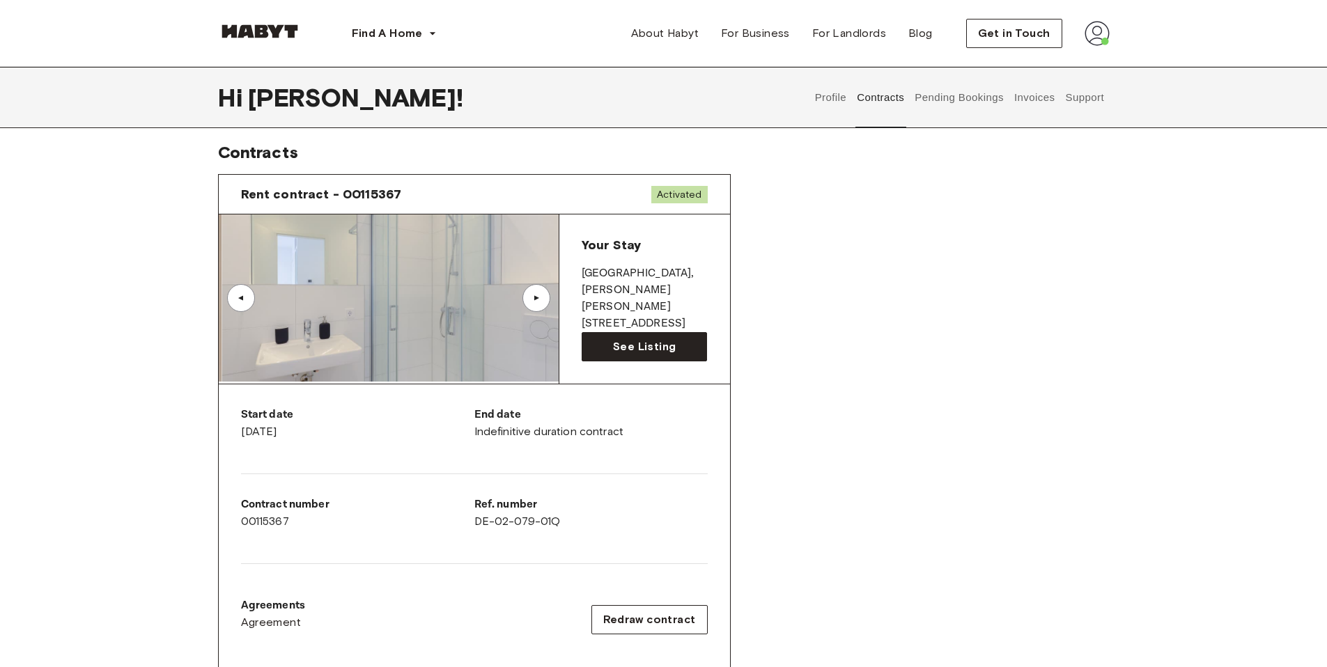
click at [536, 301] on div "▲" at bounding box center [536, 298] width 14 height 8
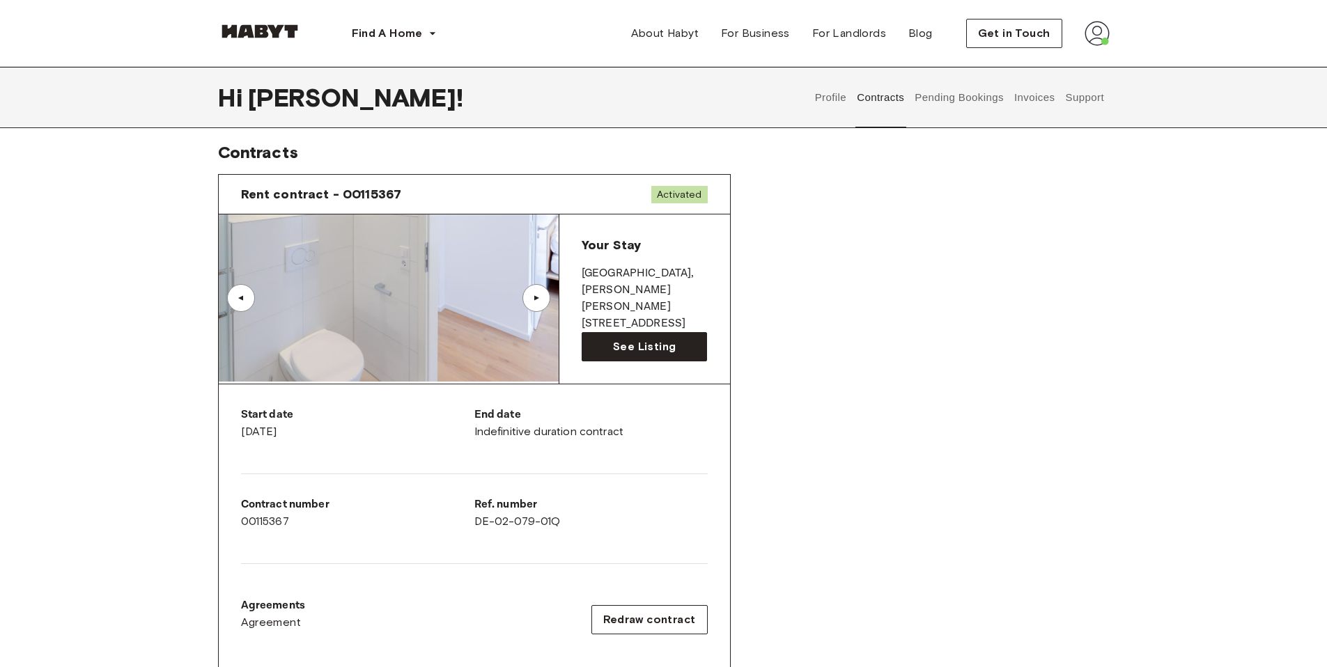
click at [535, 303] on div "▲" at bounding box center [537, 298] width 28 height 28
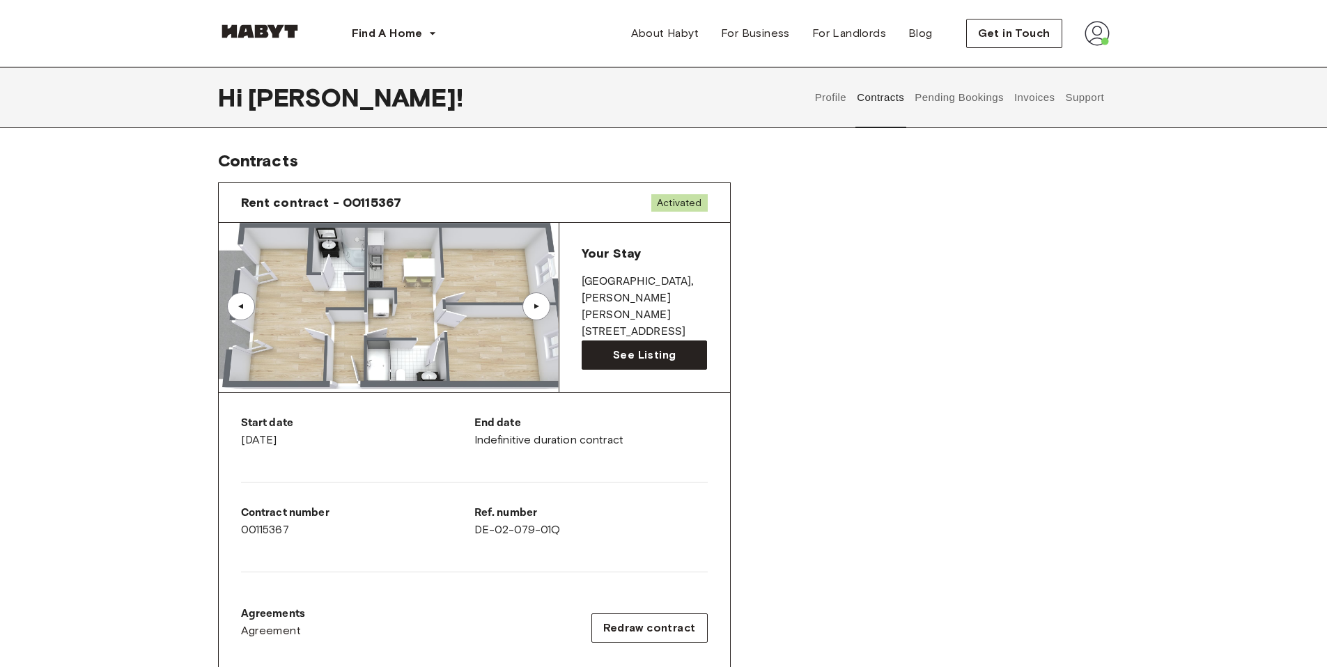
click at [971, 107] on button "Pending Bookings" at bounding box center [959, 97] width 93 height 61
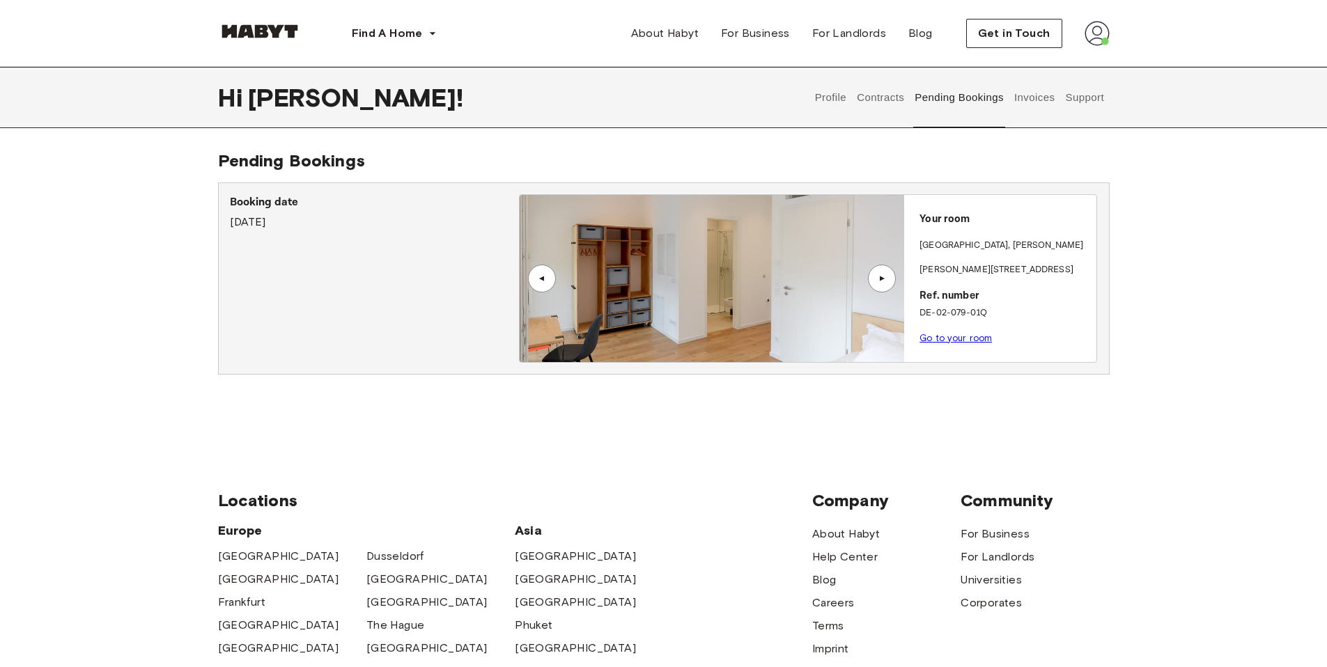
click at [880, 278] on div "▲" at bounding box center [882, 279] width 14 height 8
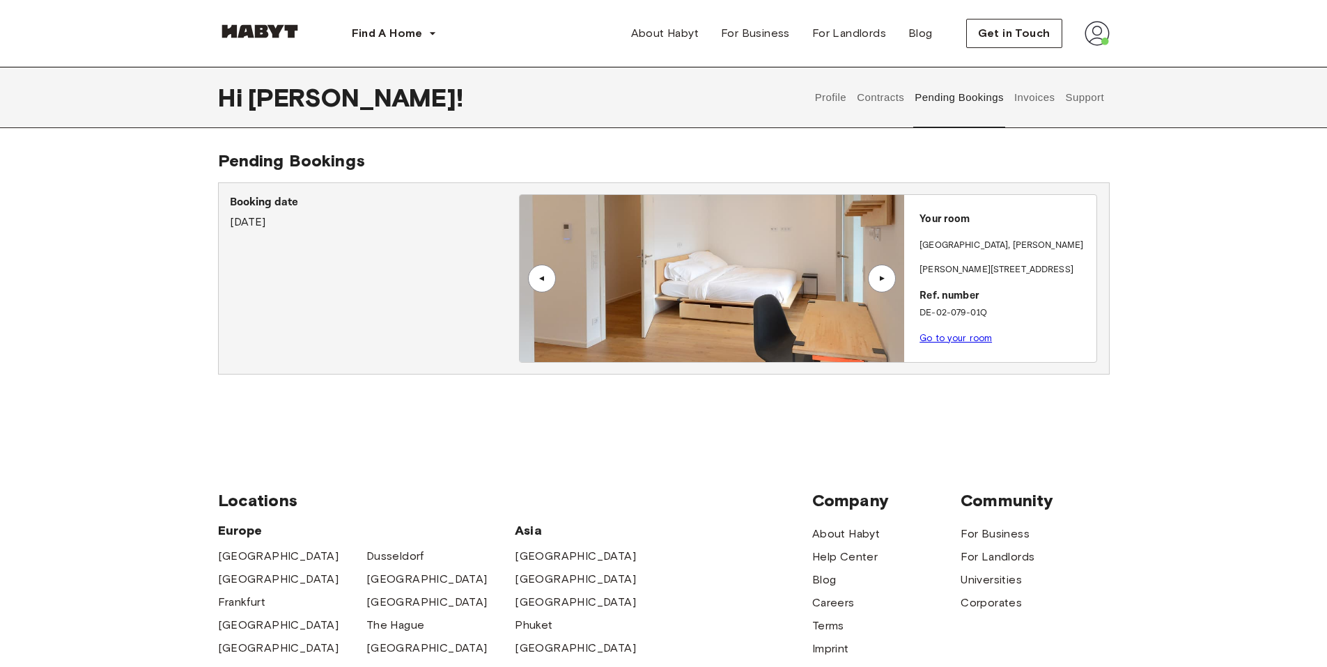
click at [876, 280] on div "▲" at bounding box center [882, 279] width 14 height 8
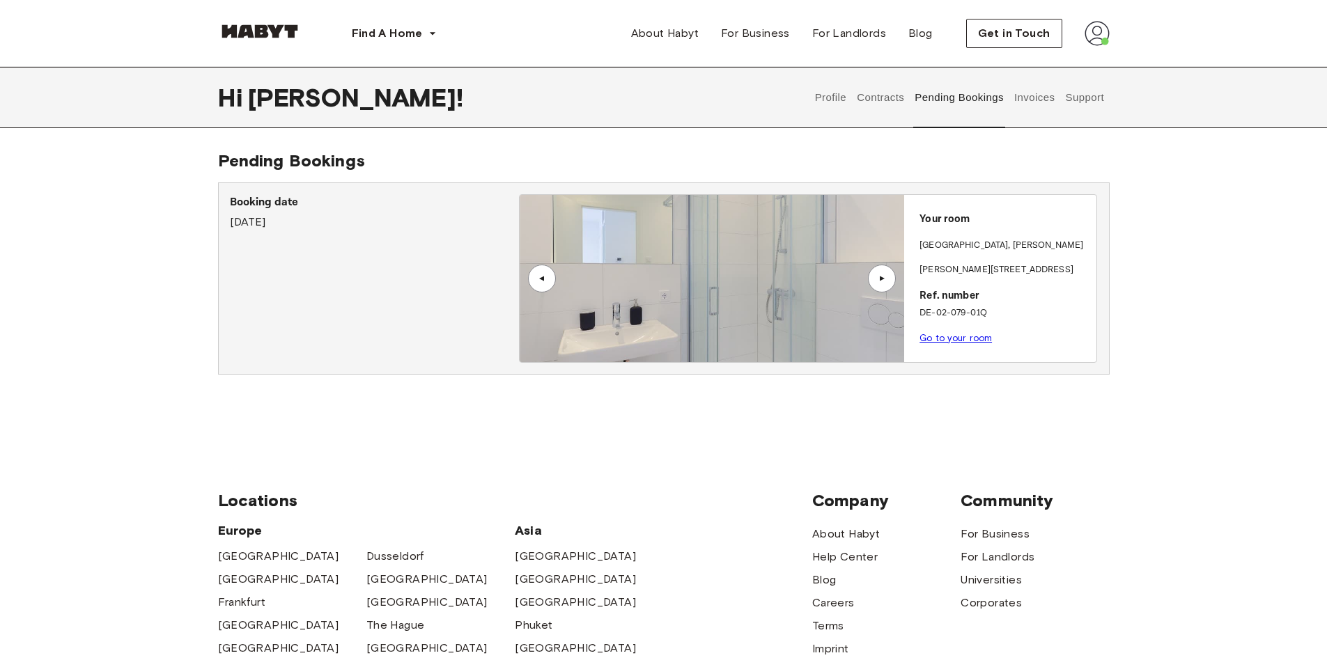
click at [552, 279] on div "▲" at bounding box center [542, 279] width 28 height 28
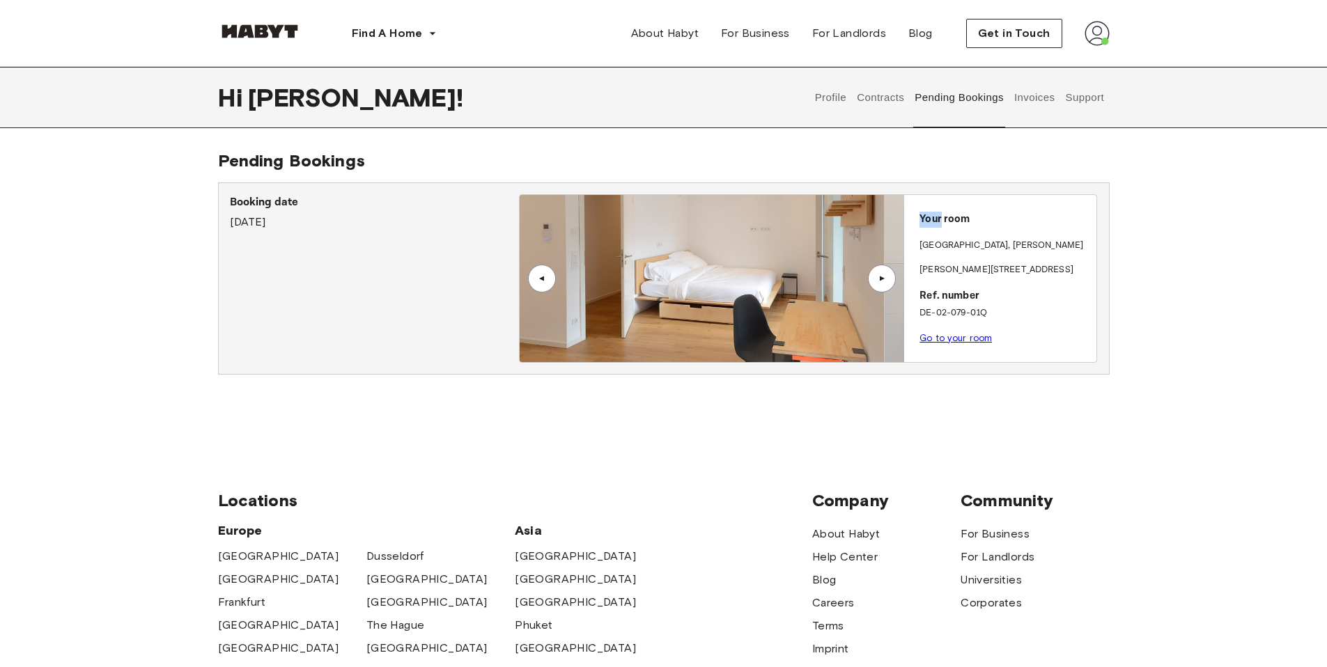
click at [552, 279] on div "▲" at bounding box center [542, 279] width 28 height 28
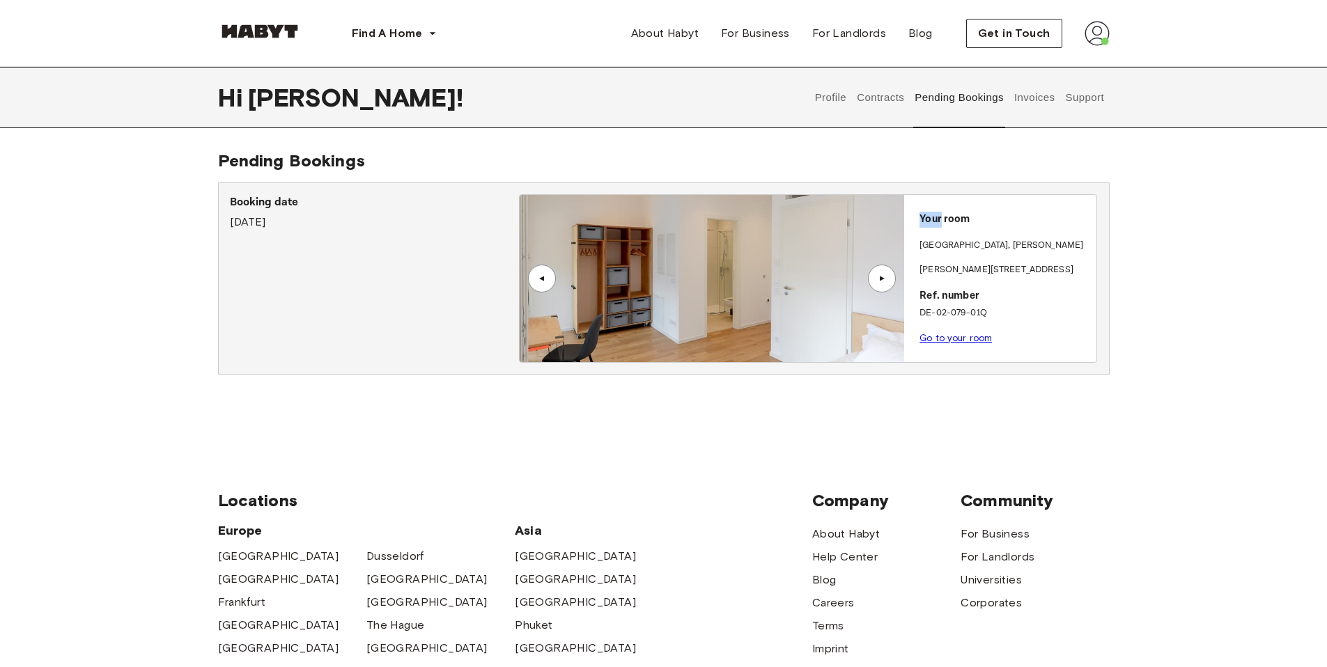
click at [886, 281] on div "▲" at bounding box center [882, 279] width 14 height 8
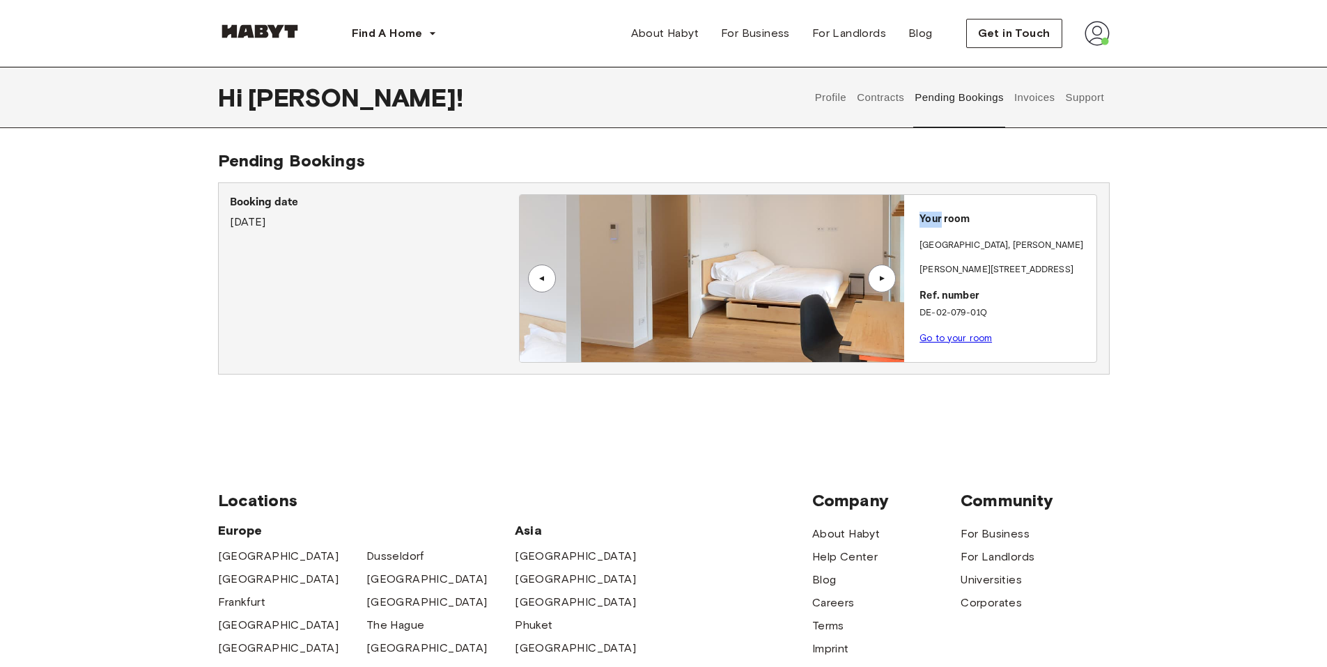
click at [886, 281] on div "▲" at bounding box center [882, 279] width 14 height 8
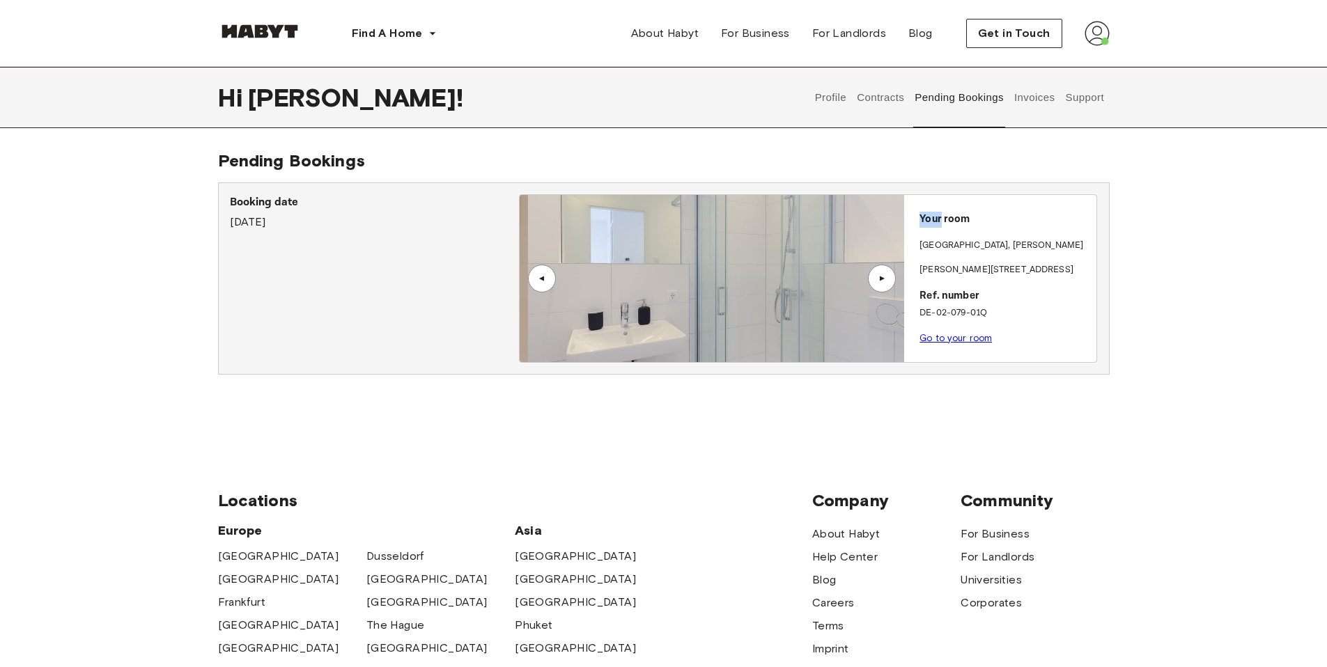
click at [886, 281] on div "▲" at bounding box center [882, 279] width 14 height 8
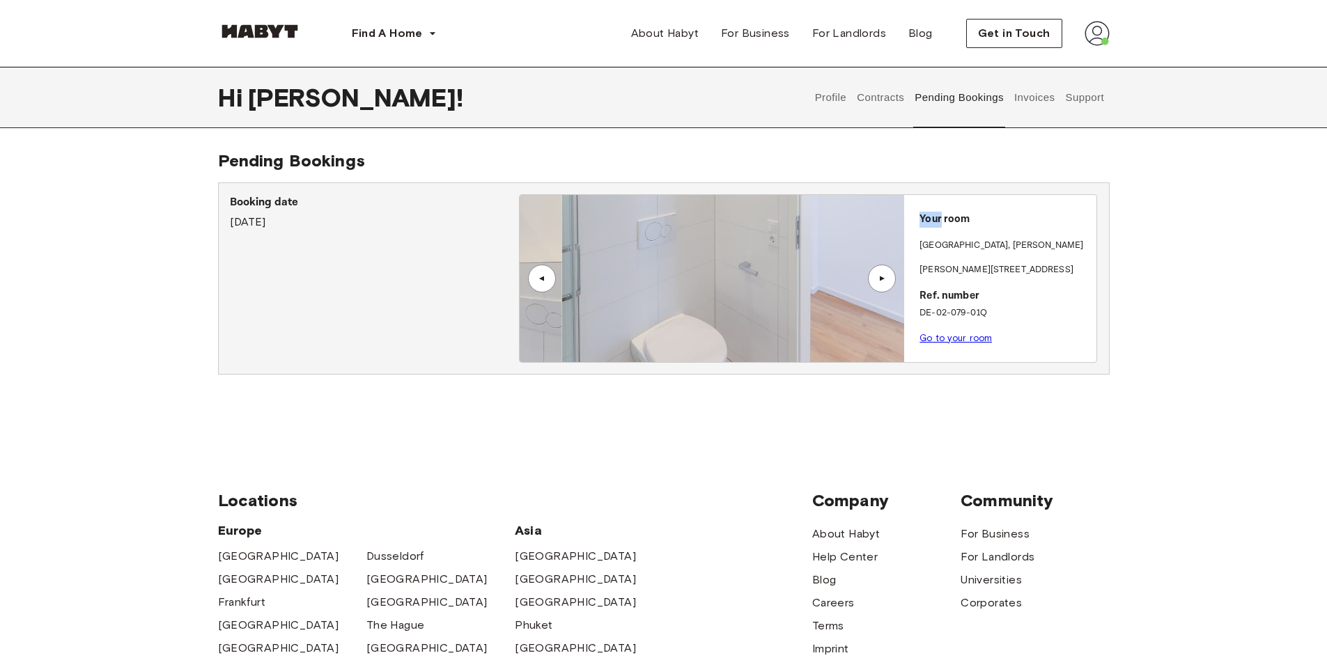
click at [886, 281] on div "▲" at bounding box center [882, 279] width 14 height 8
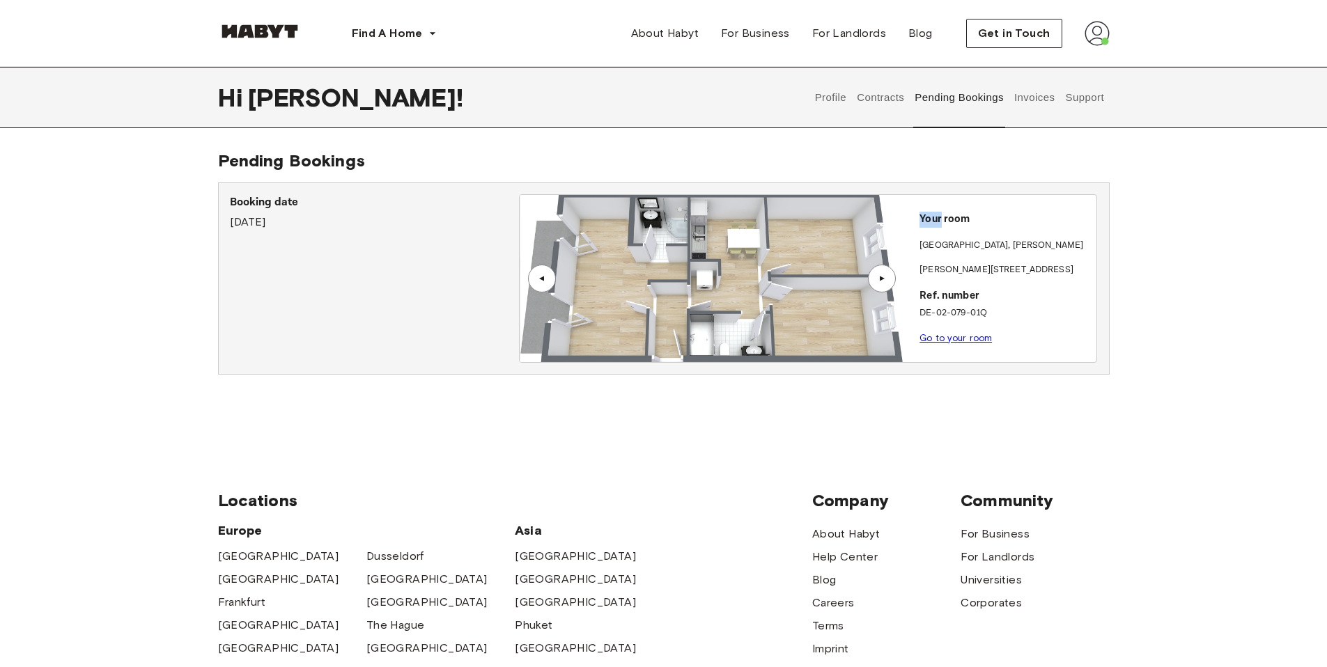
click at [886, 281] on div "▲" at bounding box center [882, 279] width 14 height 8
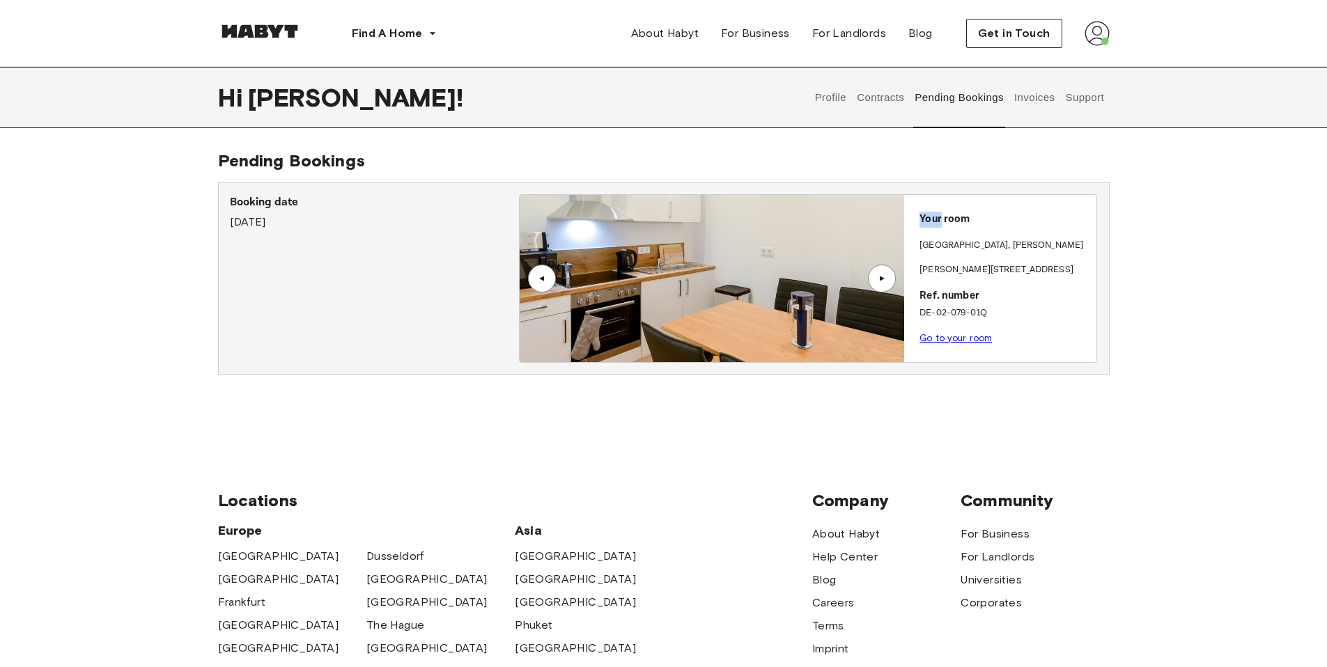
click at [886, 281] on div "▲" at bounding box center [882, 279] width 14 height 8
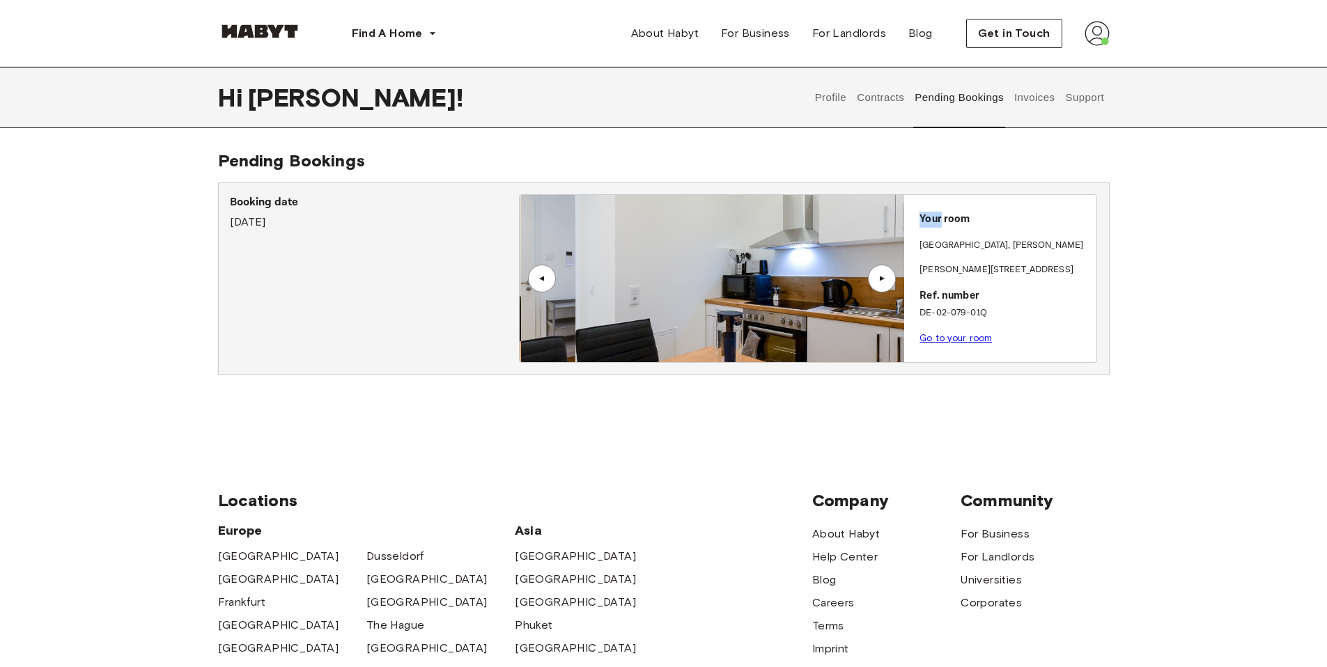
click at [886, 281] on div "▲" at bounding box center [882, 279] width 14 height 8
